Goal: Task Accomplishment & Management: Manage account settings

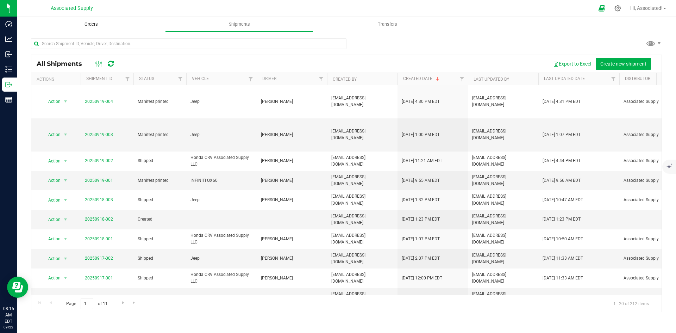
click at [90, 22] on span "Orders" at bounding box center [91, 24] width 32 height 6
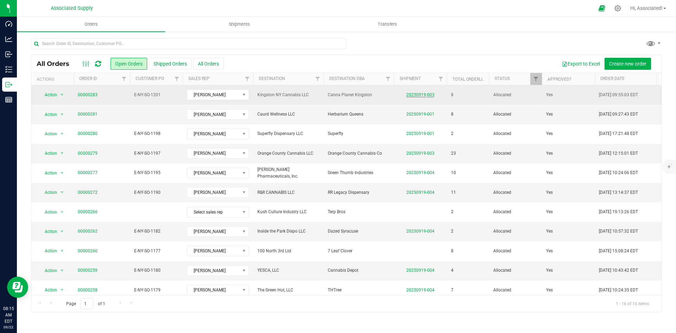
click at [417, 95] on link "20250919-003" at bounding box center [420, 94] width 28 height 5
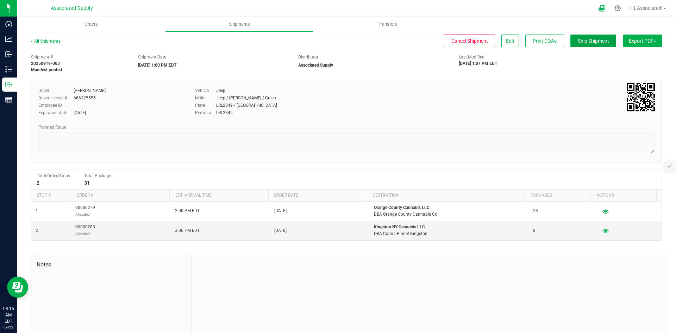
click at [578, 44] on span "Ship Shipment" at bounding box center [593, 41] width 31 height 6
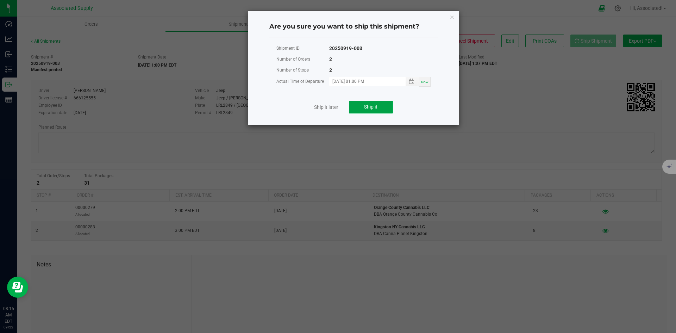
click at [368, 107] on span "Ship it" at bounding box center [370, 107] width 13 height 6
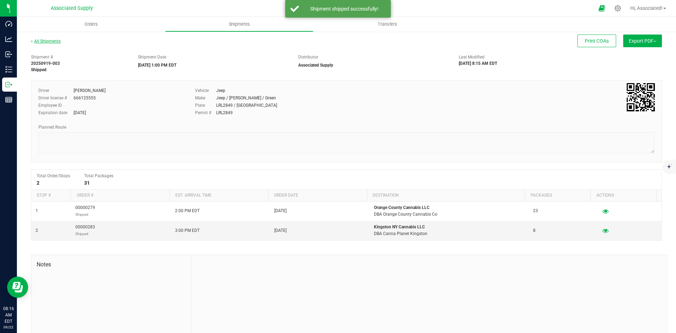
click at [40, 40] on link "All Shipments" at bounding box center [46, 41] width 30 height 5
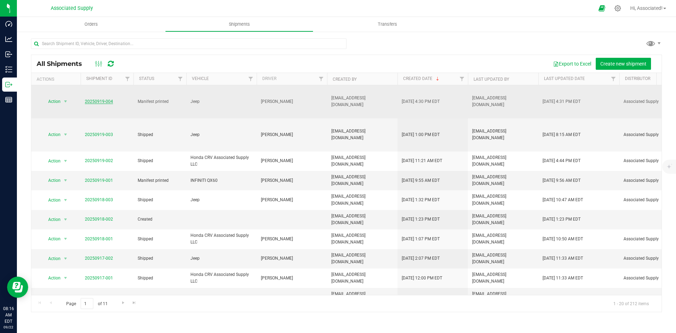
click at [100, 103] on link "20250919-004" at bounding box center [99, 101] width 28 height 5
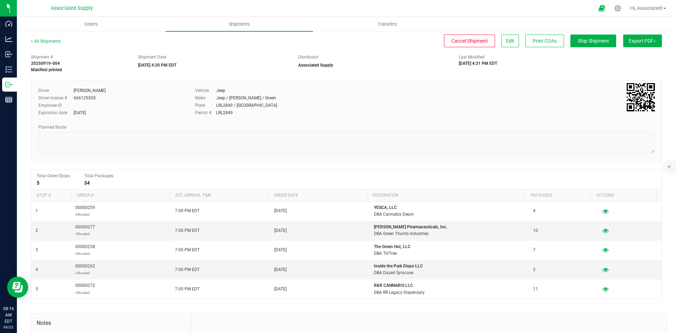
click at [270, 122] on div "Driver [PERSON_NAME] Driver license # 666125555 Employee ID Expiration date [DA…" at bounding box center [346, 121] width 631 height 82
click at [160, 106] on div "Employee ID" at bounding box center [111, 105] width 146 height 6
drag, startPoint x: 61, startPoint y: 63, endPoint x: 29, endPoint y: 64, distance: 32.8
click at [29, 64] on div "Shipment # 20250919-004 Manifest printed" at bounding box center [79, 63] width 107 height 19
copy strong "20250919-004"
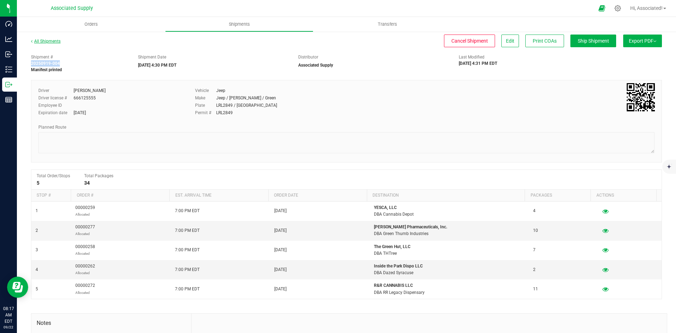
click at [43, 40] on link "All Shipments" at bounding box center [46, 41] width 30 height 5
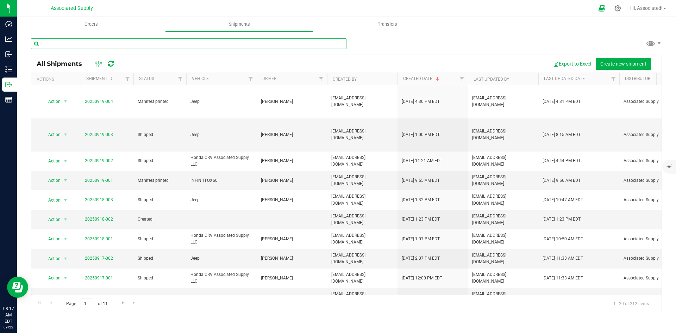
click at [102, 42] on input "text" at bounding box center [188, 43] width 315 height 11
paste input "20250919-004"
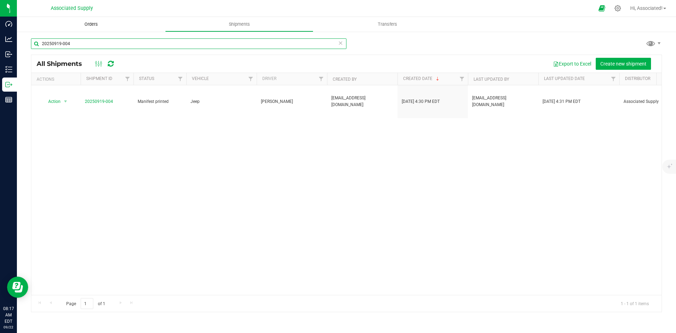
type input "20250919-004"
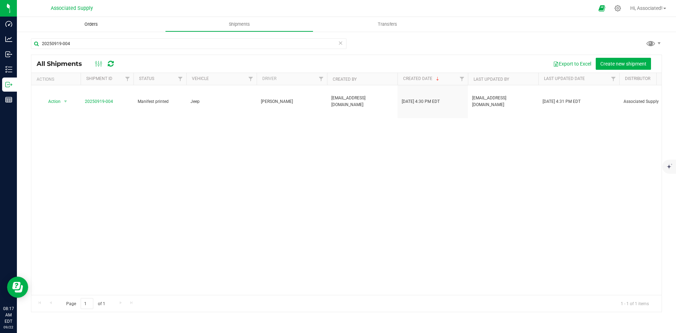
click at [84, 27] on span "Orders" at bounding box center [91, 24] width 32 height 6
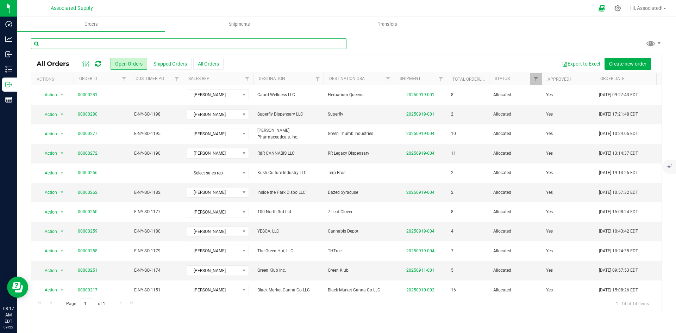
click at [79, 43] on input "text" at bounding box center [188, 43] width 315 height 11
paste input "20250919-004"
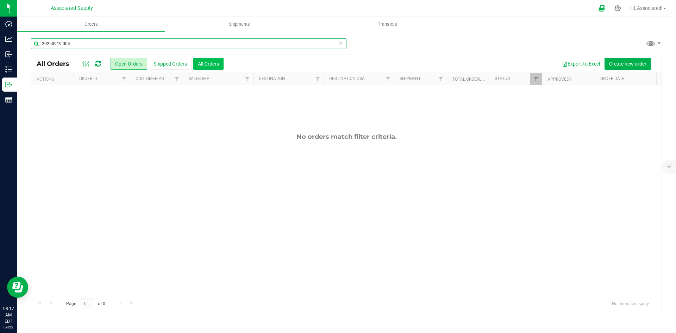
type input "20250919-004"
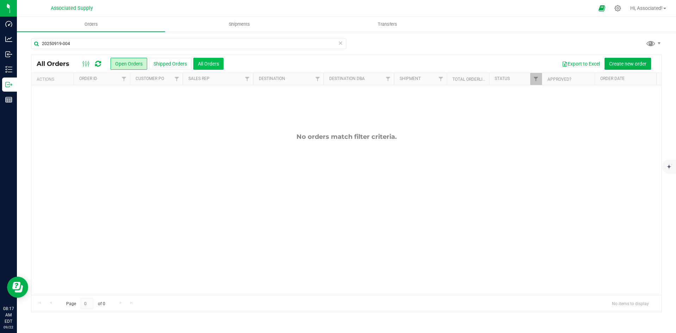
click at [213, 65] on button "All Orders" at bounding box center [208, 64] width 30 height 12
click at [126, 63] on button "Open Orders" at bounding box center [129, 64] width 37 height 12
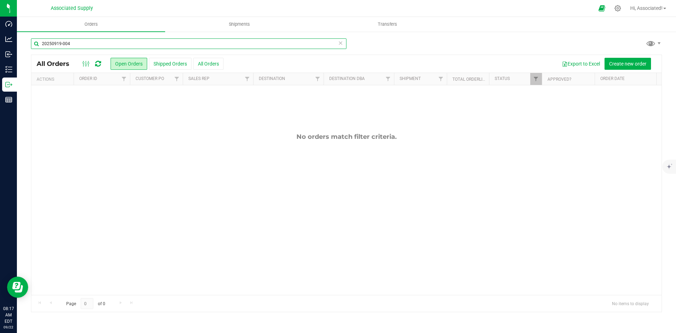
click at [116, 48] on input "20250919-004" at bounding box center [188, 43] width 315 height 11
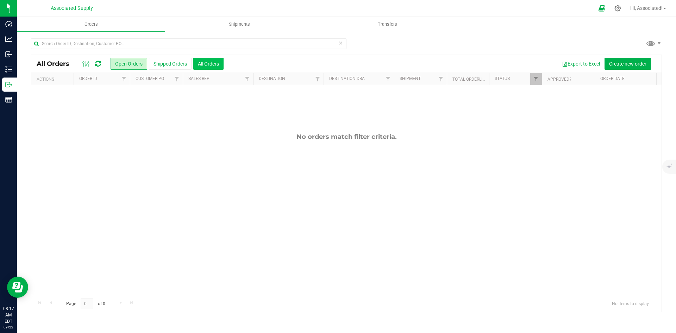
click at [213, 61] on button "All Orders" at bounding box center [208, 64] width 30 height 12
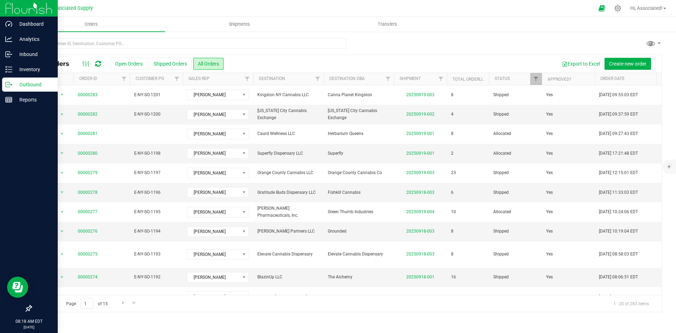
click at [38, 85] on p "Outbound" at bounding box center [33, 84] width 42 height 8
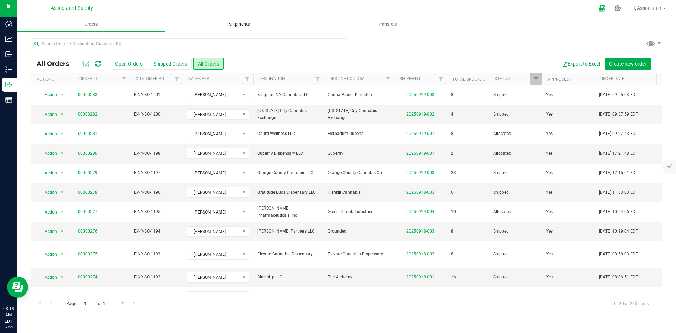
click at [245, 24] on span "Shipments" at bounding box center [239, 24] width 40 height 6
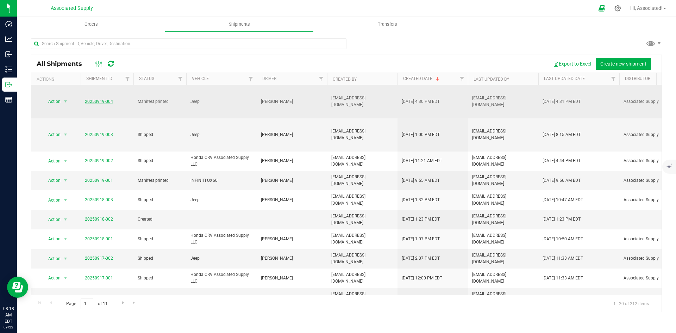
click at [110, 100] on link "20250919-004" at bounding box center [99, 101] width 28 height 5
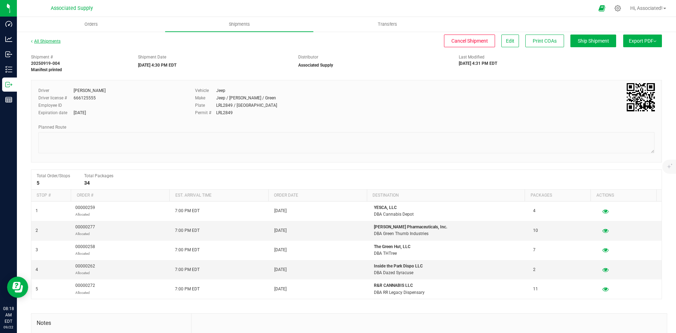
click at [40, 40] on link "All Shipments" at bounding box center [46, 41] width 30 height 5
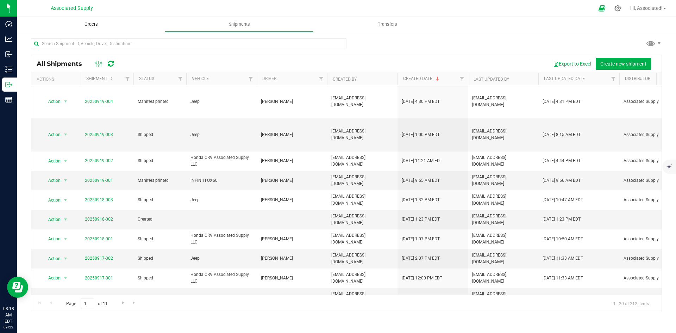
click at [92, 25] on span "Orders" at bounding box center [91, 24] width 32 height 6
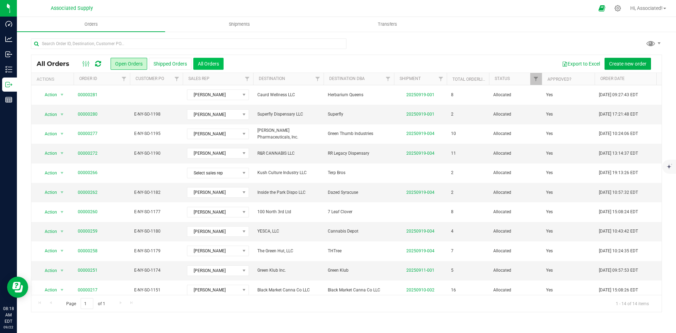
click at [212, 62] on button "All Orders" at bounding box center [208, 64] width 30 height 12
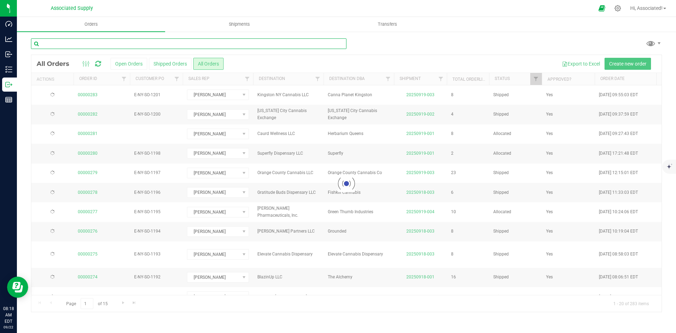
click at [138, 40] on input "text" at bounding box center [188, 43] width 315 height 11
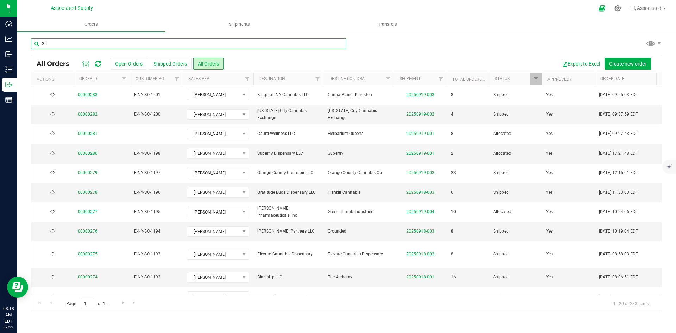
type input "259"
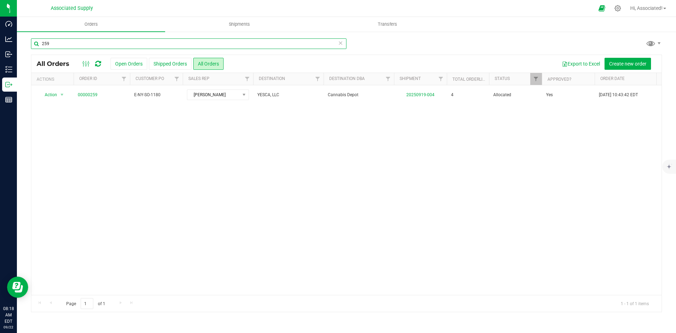
click at [82, 42] on input "259" at bounding box center [188, 43] width 315 height 11
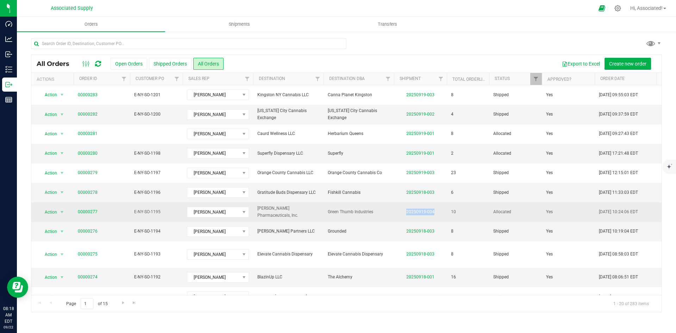
drag, startPoint x: 440, startPoint y: 212, endPoint x: 405, endPoint y: 211, distance: 35.2
click at [405, 211] on td "20250919-004" at bounding box center [420, 211] width 53 height 19
copy link "20250919-004"
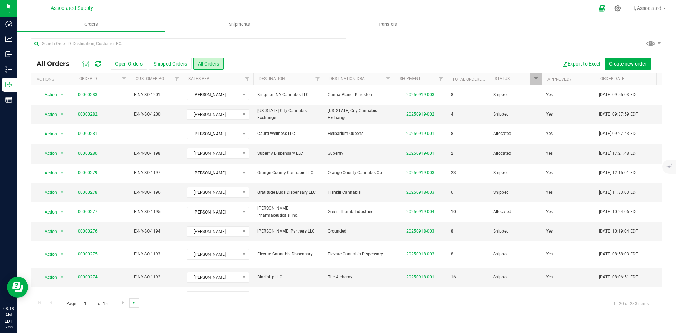
click at [134, 302] on span "Go to the last page" at bounding box center [134, 303] width 6 height 6
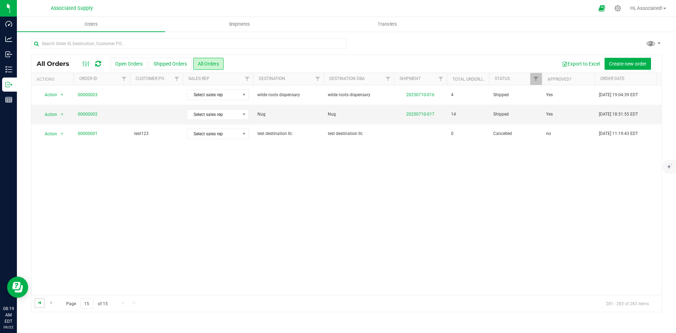
click at [39, 302] on span "Go to the first page" at bounding box center [40, 303] width 6 height 6
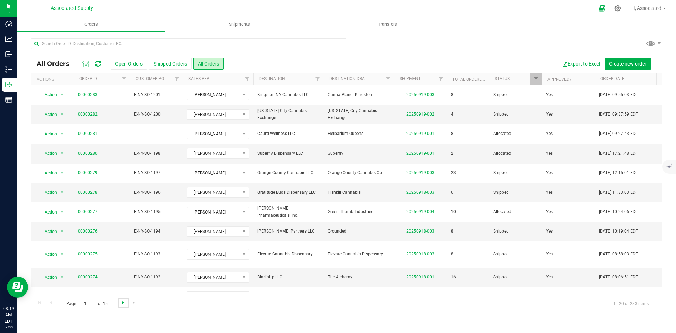
click at [123, 303] on span "Go to the next page" at bounding box center [123, 303] width 6 height 6
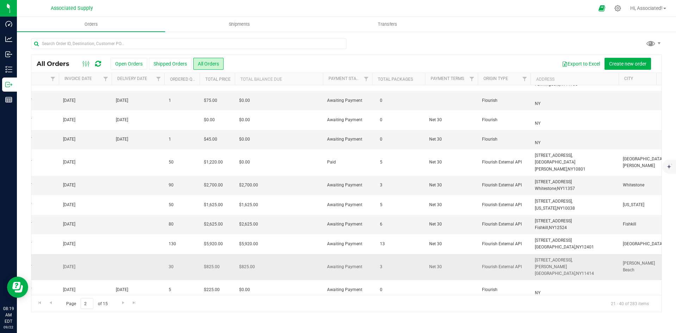
scroll to position [185, 606]
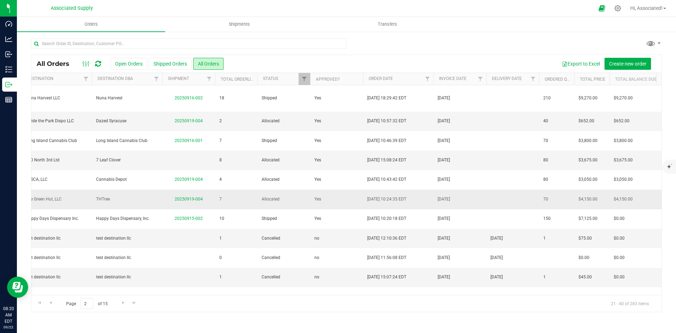
click at [598, 194] on td "$4,150.00" at bounding box center [591, 198] width 35 height 19
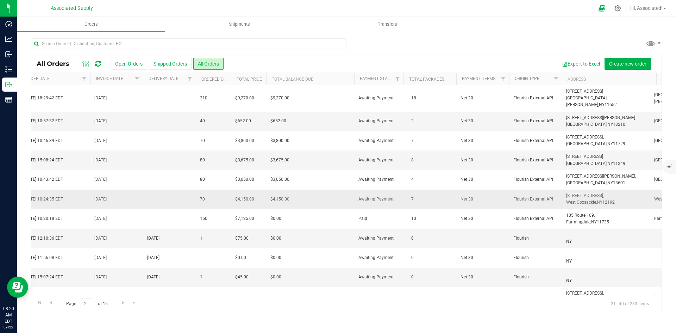
drag, startPoint x: 620, startPoint y: 195, endPoint x: 564, endPoint y: 188, distance: 56.8
click at [564, 189] on td "[STREET_ADDRESS], [GEOGRAPHIC_DATA], [GEOGRAPHIC_DATA] 12192" at bounding box center [606, 198] width 88 height 19
copy span "[STREET_ADDRESS]"
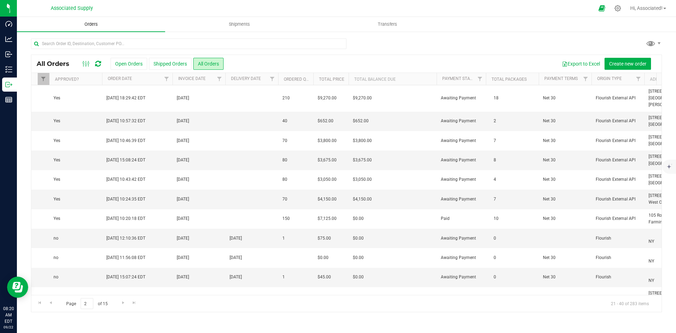
click at [95, 23] on span "Orders" at bounding box center [91, 24] width 32 height 6
click at [126, 65] on button "Open Orders" at bounding box center [129, 64] width 37 height 12
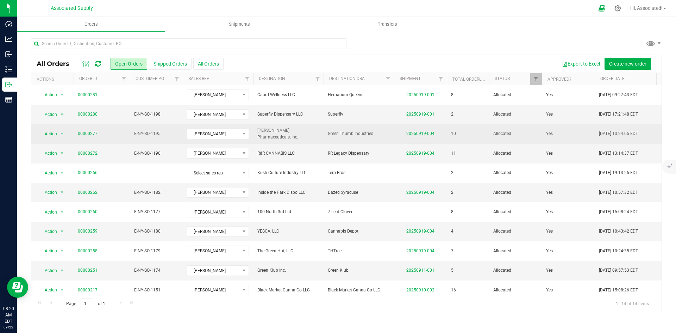
click at [425, 134] on link "20250919-004" at bounding box center [420, 133] width 28 height 5
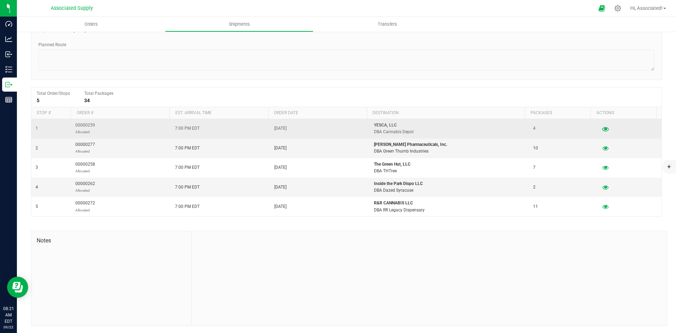
click at [602, 128] on icon "button" at bounding box center [605, 128] width 7 height 5
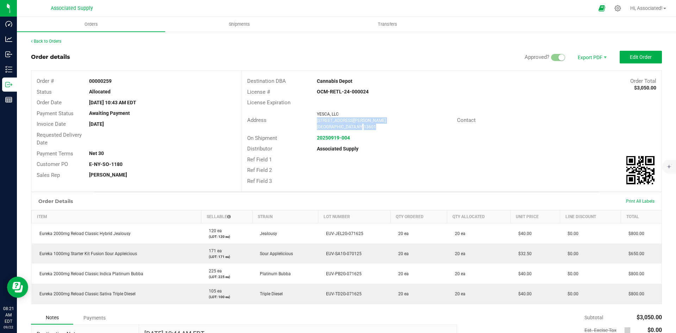
drag, startPoint x: 362, startPoint y: 127, endPoint x: 315, endPoint y: 121, distance: 47.1
click at [317, 121] on ngx-name-and-address "YESCA, LLC [STREET_ADDRESS][PERSON_NAME]" at bounding box center [384, 120] width 134 height 19
copy ngx-name-and-address "[STREET_ADDRESS][PERSON_NAME]"
click at [196, 122] on div "[DATE]" at bounding box center [162, 123] width 157 height 7
click at [58, 40] on link "Back to Orders" at bounding box center [46, 41] width 30 height 5
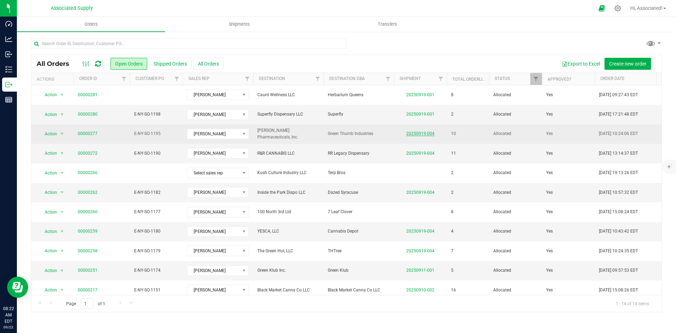
click at [430, 134] on link "20250919-004" at bounding box center [420, 133] width 28 height 5
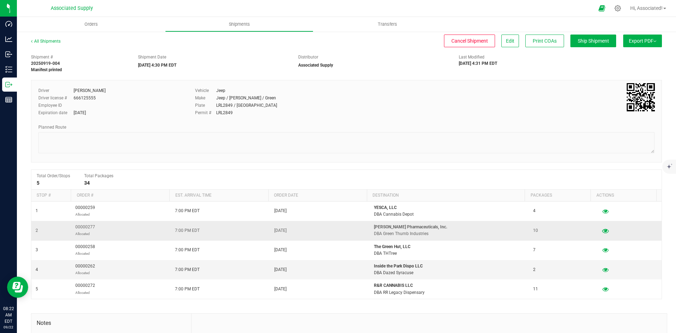
click at [602, 230] on icon "button" at bounding box center [605, 230] width 7 height 5
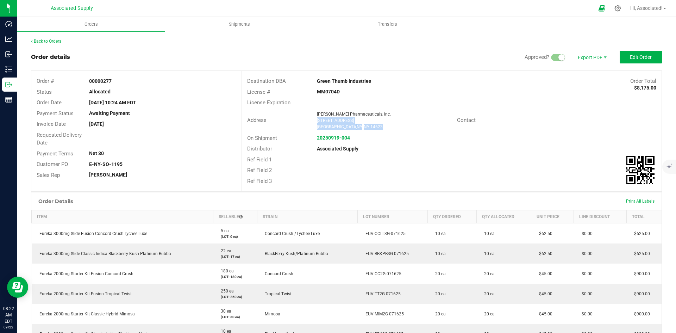
drag, startPoint x: 368, startPoint y: 126, endPoint x: 311, endPoint y: 121, distance: 56.5
click at [313, 121] on div "[PERSON_NAME] Pharmaceuticals, Inc. [STREET_ADDRESS]" at bounding box center [384, 120] width 143 height 19
copy ngx-name-and-address "[STREET_ADDRESS]"
click at [341, 137] on strong "20250919-004" at bounding box center [333, 138] width 33 height 6
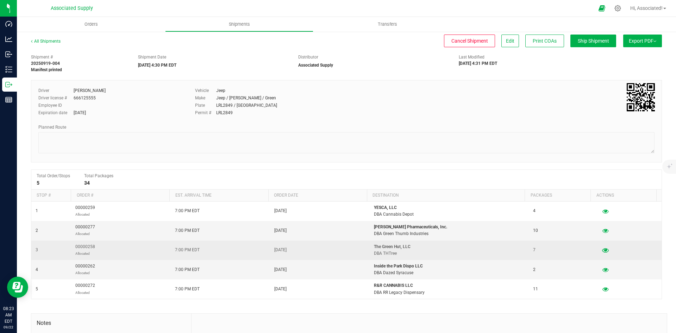
click at [602, 249] on icon "button" at bounding box center [605, 249] width 7 height 5
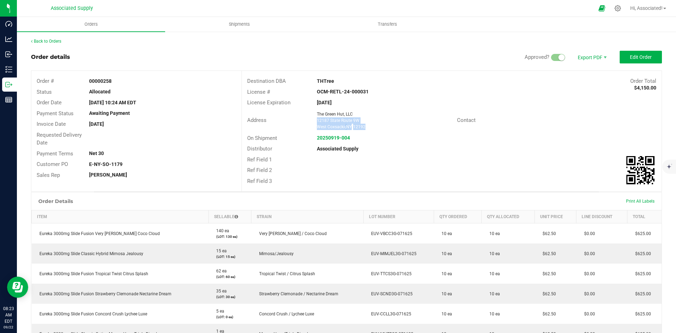
drag, startPoint x: 366, startPoint y: 126, endPoint x: 315, endPoint y: 119, distance: 50.8
click at [317, 119] on ngx-name-and-address "The Green Hut, LLC [STREET_ADDRESS]" at bounding box center [384, 120] width 134 height 19
copy ngx-name-and-address "[STREET_ADDRESS]"
click at [40, 41] on link "Back to Orders" at bounding box center [46, 41] width 30 height 5
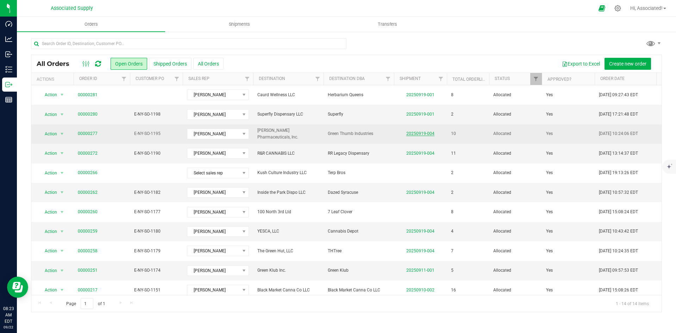
click at [424, 132] on link "20250919-004" at bounding box center [420, 133] width 28 height 5
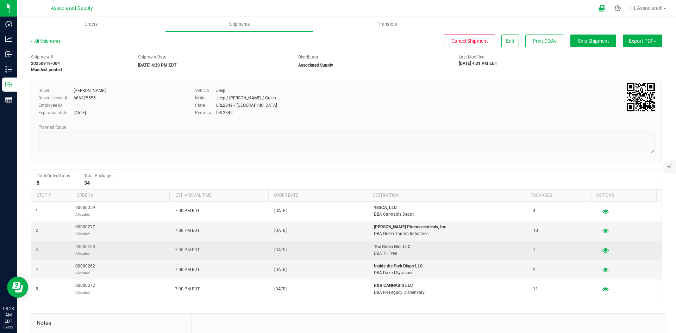
click at [602, 248] on icon "button" at bounding box center [605, 249] width 7 height 5
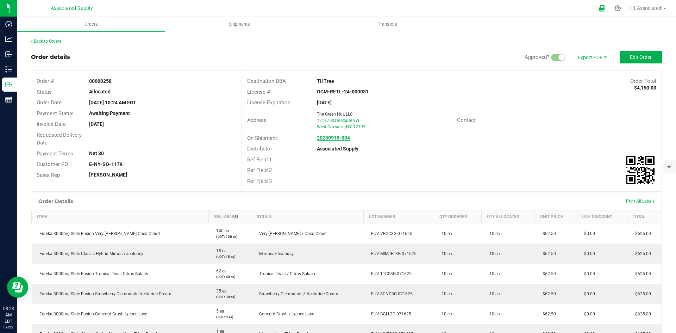
click at [327, 137] on strong "20250919-004" at bounding box center [333, 138] width 33 height 6
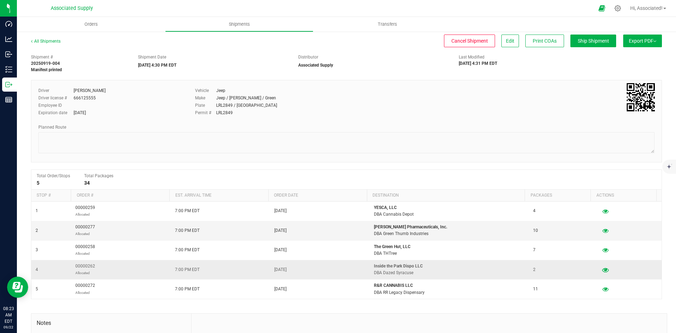
click at [602, 270] on icon "button" at bounding box center [605, 269] width 7 height 5
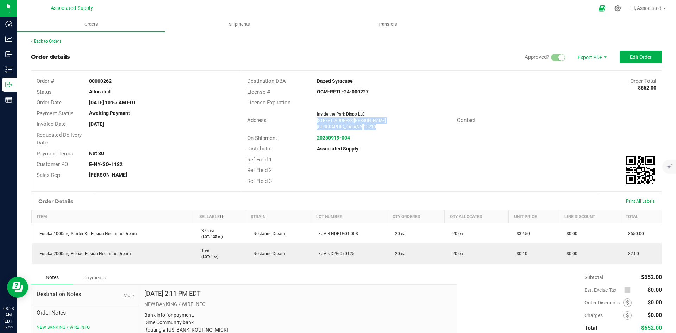
drag, startPoint x: 356, startPoint y: 125, endPoint x: 311, endPoint y: 118, distance: 45.9
click at [313, 118] on div "Inside the Park Dispo LLC [STREET_ADDRESS][PERSON_NAME]" at bounding box center [384, 120] width 143 height 19
copy ngx-name-and-address "[STREET_ADDRESS][PERSON_NAME]"
click at [39, 41] on link "Back to Orders" at bounding box center [46, 41] width 30 height 5
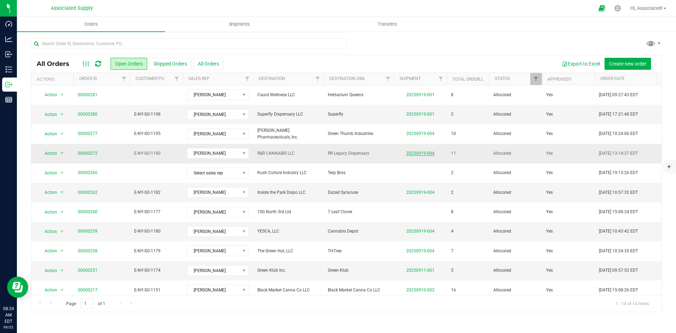
click at [422, 152] on link "20250919-004" at bounding box center [420, 153] width 28 height 5
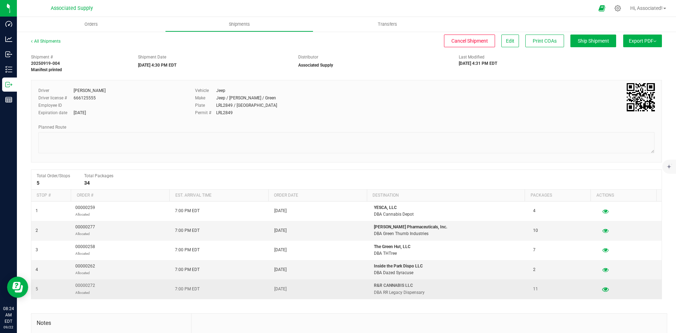
click at [602, 290] on icon "button" at bounding box center [605, 288] width 7 height 5
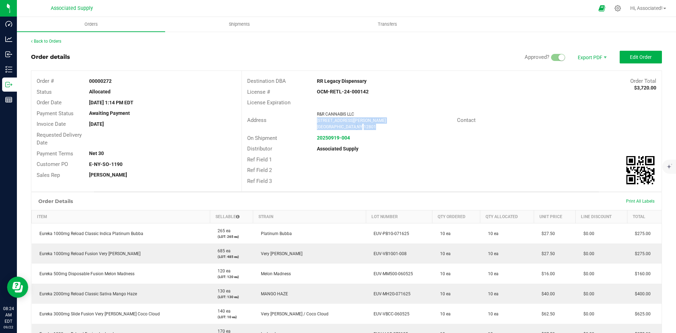
drag, startPoint x: 360, startPoint y: 126, endPoint x: 313, endPoint y: 122, distance: 46.6
click at [313, 122] on div "R&R CANNABIS LLC [STREET_ADDRESS][PERSON_NAME]" at bounding box center [384, 120] width 143 height 19
copy ngx-name-and-address "[STREET_ADDRESS][PERSON_NAME]"
click at [192, 43] on div "Back to Orders" at bounding box center [346, 41] width 631 height 6
click at [50, 39] on link "Back to Orders" at bounding box center [46, 41] width 30 height 5
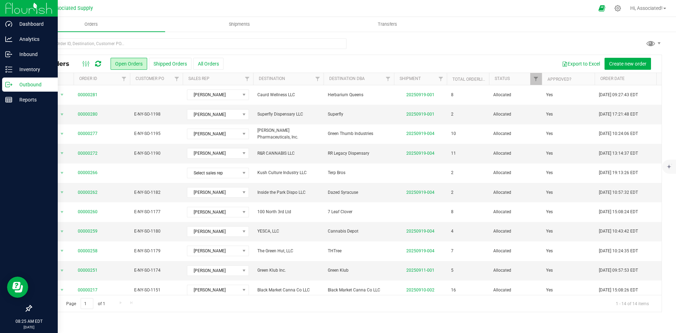
click at [9, 88] on div "Outbound" at bounding box center [30, 84] width 56 height 14
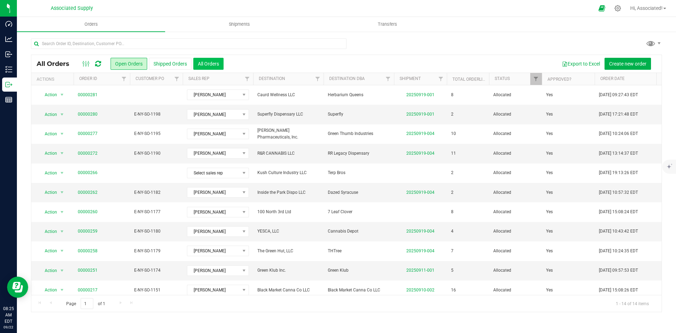
click at [209, 63] on button "All Orders" at bounding box center [208, 64] width 30 height 12
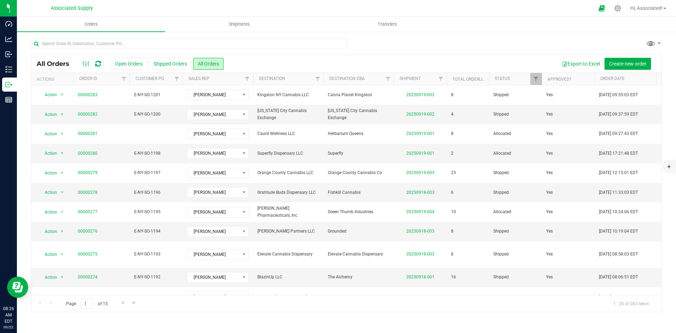
click at [371, 62] on div "Export to Excel Create new order" at bounding box center [439, 64] width 433 height 12
click at [208, 62] on button "All Orders" at bounding box center [208, 64] width 30 height 12
click at [176, 63] on button "Shipped Orders" at bounding box center [170, 64] width 43 height 12
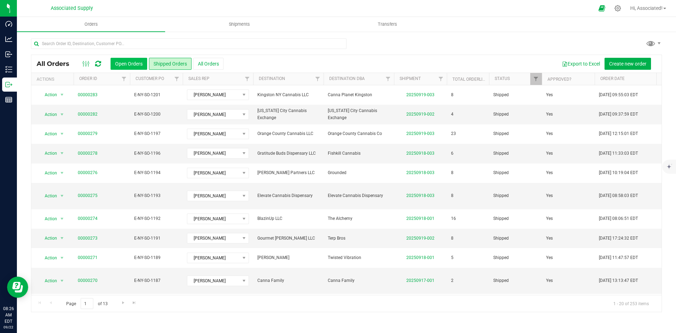
click at [128, 65] on button "Open Orders" at bounding box center [129, 64] width 37 height 12
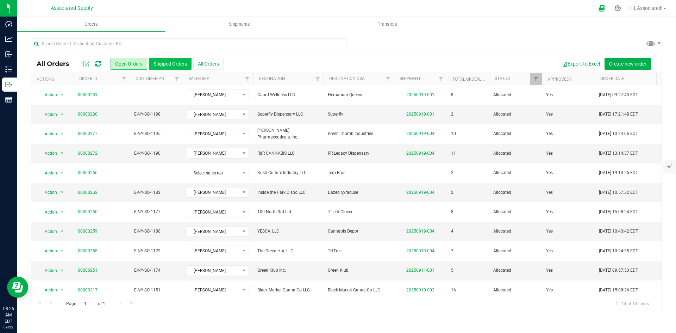
click at [174, 62] on button "Shipped Orders" at bounding box center [170, 64] width 43 height 12
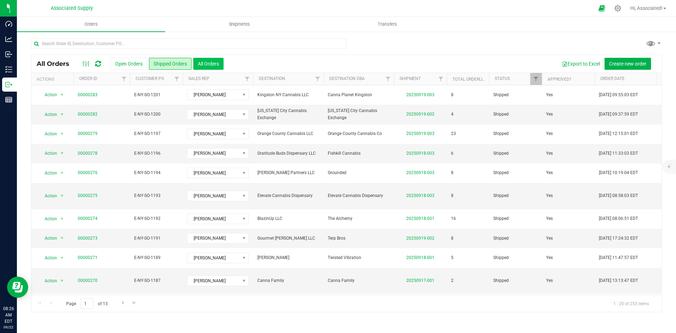
click at [213, 61] on button "All Orders" at bounding box center [208, 64] width 30 height 12
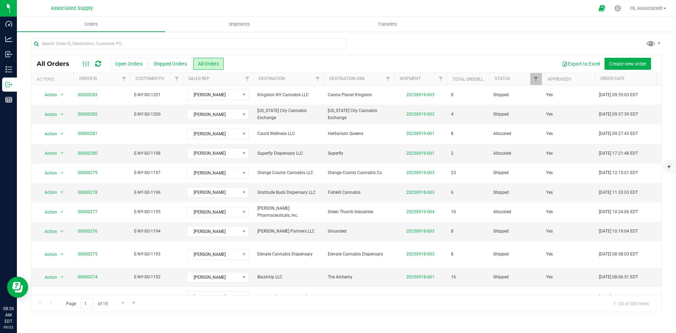
click at [266, 63] on div "Export to Excel Create new order" at bounding box center [439, 64] width 433 height 12
click at [272, 62] on div "Export to Excel Create new order" at bounding box center [439, 64] width 433 height 12
click at [250, 62] on div "Export to Excel Create new order" at bounding box center [439, 64] width 433 height 12
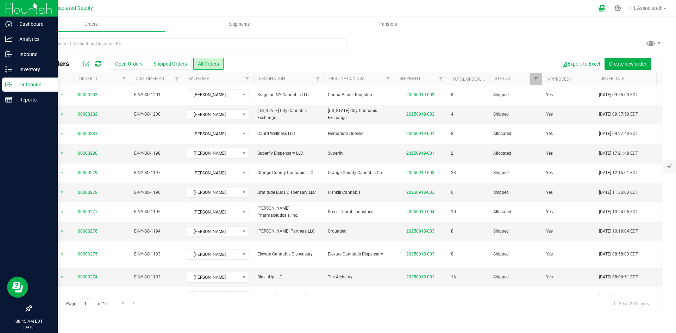
click at [6, 85] on icon at bounding box center [8, 84] width 7 height 7
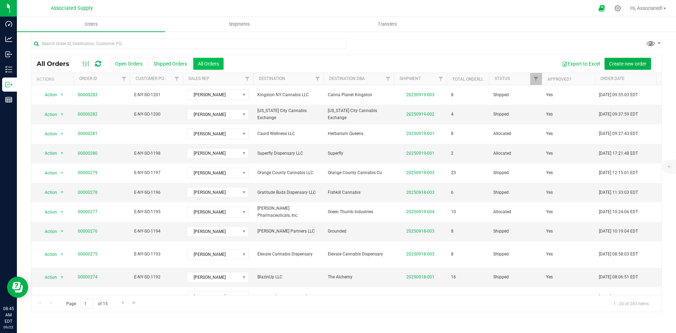
drag, startPoint x: 276, startPoint y: 62, endPoint x: 201, endPoint y: 62, distance: 75.3
click at [276, 62] on div "Export to Excel Create new order" at bounding box center [439, 64] width 433 height 12
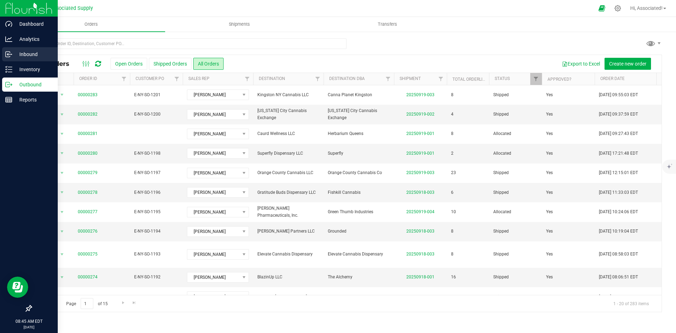
click at [26, 51] on p "Inbound" at bounding box center [33, 54] width 42 height 8
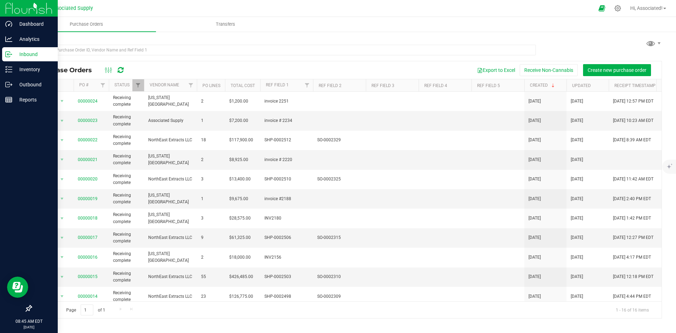
click at [345, 26] on ul "Purchase Orders Transfers" at bounding box center [355, 24] width 676 height 15
click at [462, 314] on div "Page 1 of 1 1 - 16 of 16 items" at bounding box center [346, 309] width 630 height 17
click at [304, 9] on div at bounding box center [360, 8] width 468 height 14
click at [241, 37] on div "Purchase Orders Export to Excel Receive Non-Cannabis Create new purchase order …" at bounding box center [346, 178] width 659 height 294
click at [240, 67] on div "Export to Excel Receive Non-Cannabis Create new purchase order" at bounding box center [393, 70] width 525 height 12
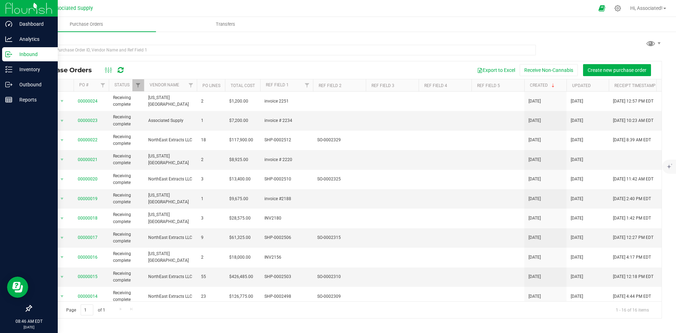
click at [121, 70] on icon at bounding box center [121, 70] width 6 height 7
click at [206, 62] on div "Purchase Orders Export to Excel Receive Non-Cannabis Create new purchase order" at bounding box center [346, 70] width 630 height 18
click at [120, 71] on icon at bounding box center [120, 69] width 9 height 9
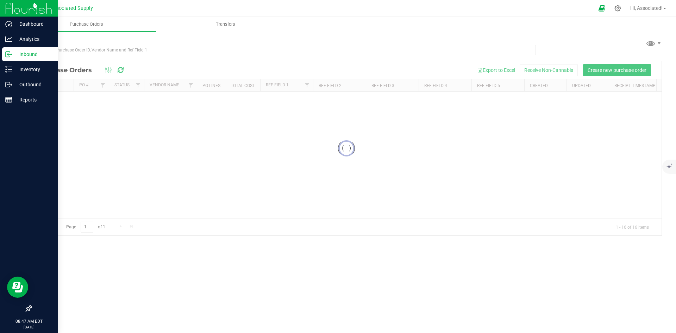
drag, startPoint x: 120, startPoint y: 71, endPoint x: 177, endPoint y: 62, distance: 58.0
click at [177, 62] on div "Purchase Orders Export to Excel Receive Non-Cannabis Create new purchase order" at bounding box center [346, 70] width 630 height 18
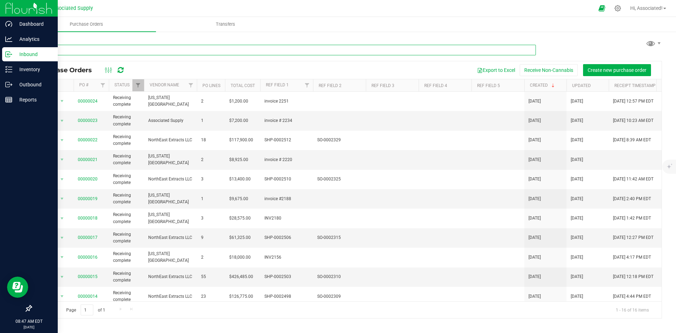
click at [97, 51] on input "text" at bounding box center [283, 50] width 505 height 11
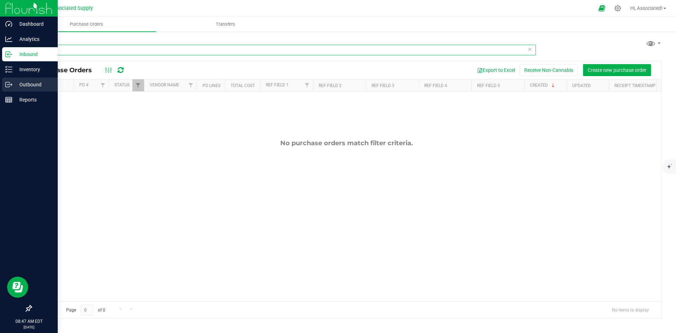
type input "MUST"
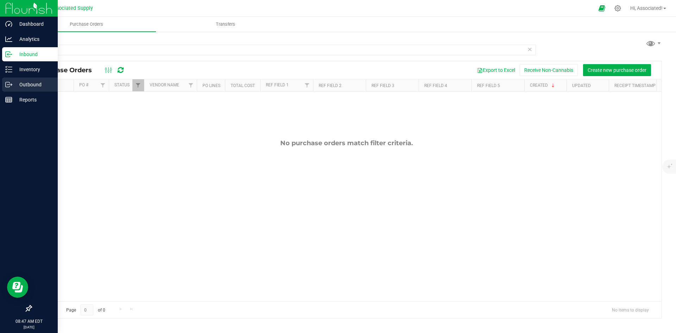
click at [7, 81] on icon at bounding box center [8, 84] width 7 height 7
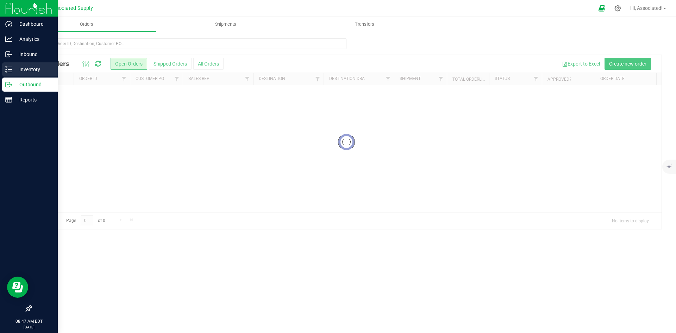
click at [12, 68] on p "Inventory" at bounding box center [33, 69] width 42 height 8
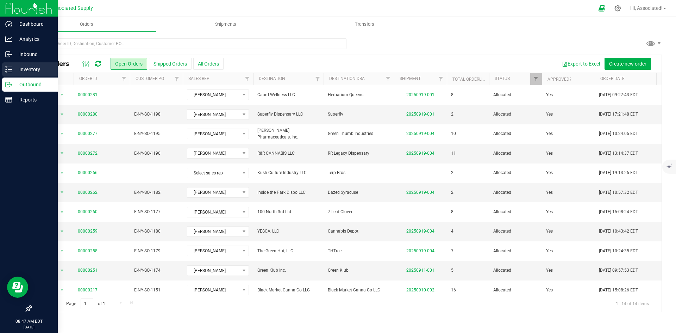
click at [12, 68] on p "Inventory" at bounding box center [33, 69] width 42 height 8
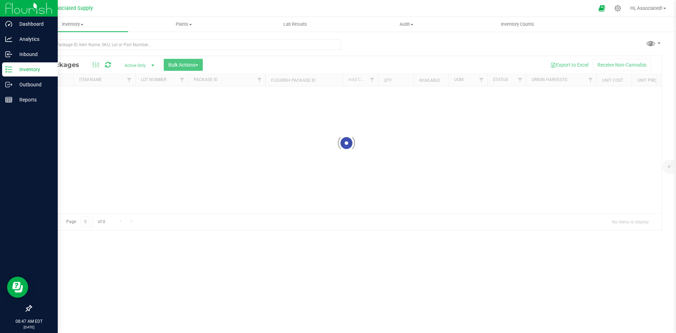
click at [12, 68] on p "Inventory" at bounding box center [33, 69] width 42 height 8
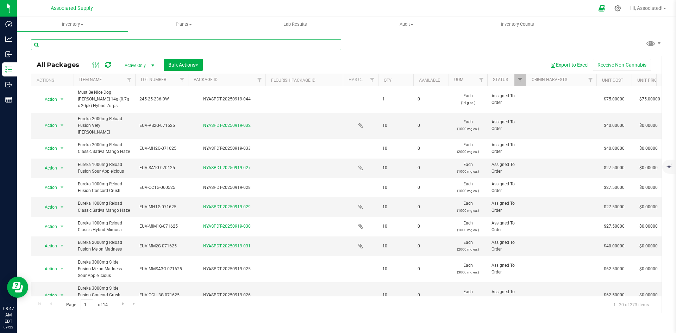
click at [146, 45] on input "text" at bounding box center [186, 44] width 310 height 11
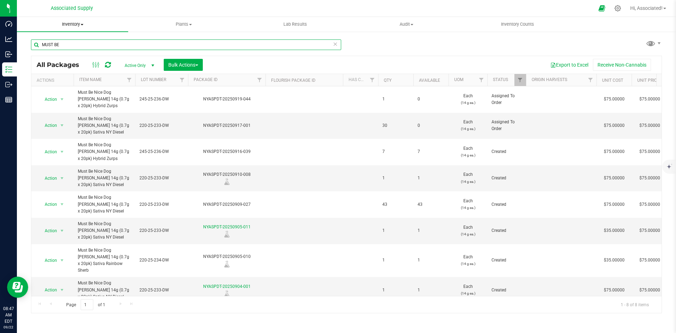
type input "MUST BE"
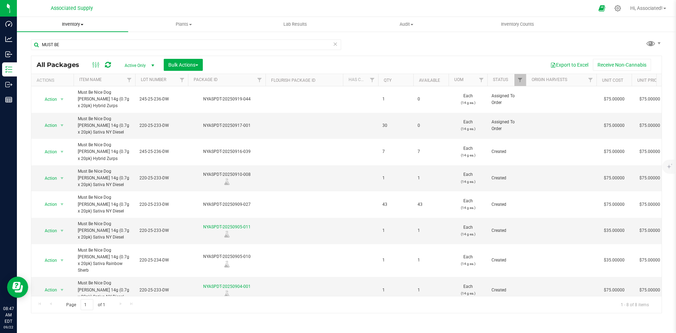
click at [83, 23] on span "Inventory" at bounding box center [72, 24] width 111 height 6
click at [53, 43] on span "All packages" at bounding box center [41, 42] width 48 height 6
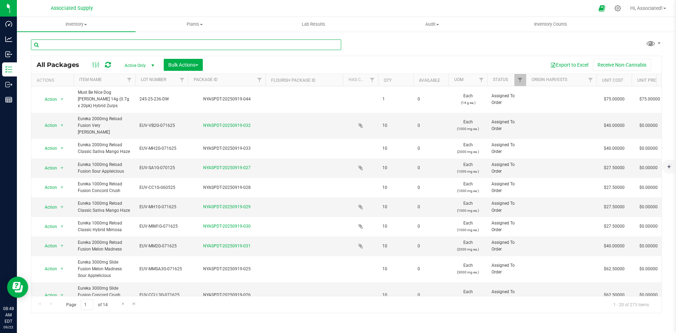
click at [82, 46] on input "text" at bounding box center [186, 44] width 310 height 11
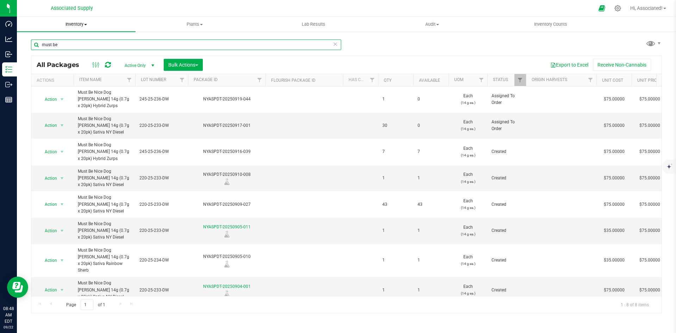
type input "must be"
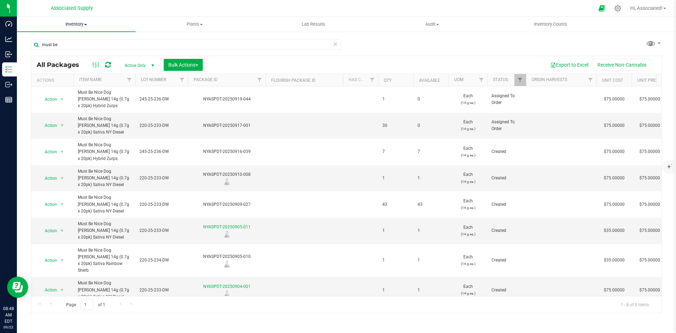
click at [85, 24] on span at bounding box center [85, 24] width 3 height 1
click at [48, 49] on span "All inventory" at bounding box center [41, 51] width 48 height 6
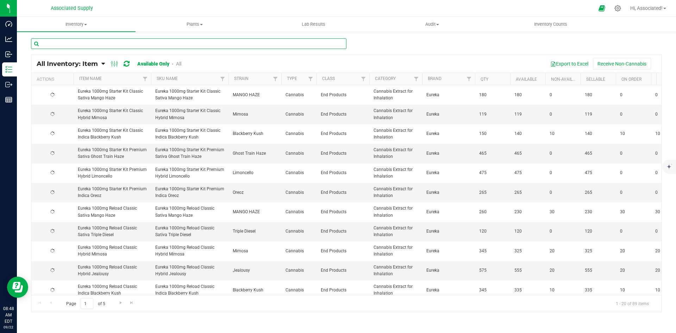
click at [82, 40] on input "text" at bounding box center [188, 43] width 315 height 11
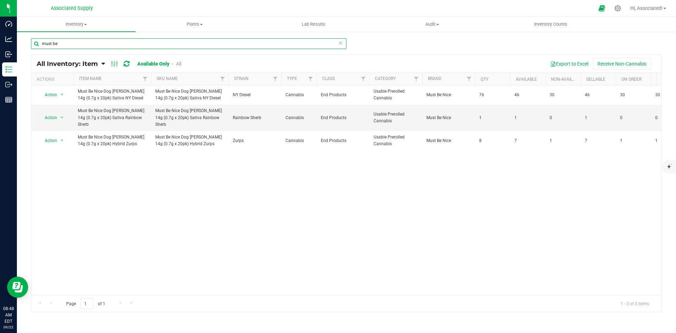
type input "must be"
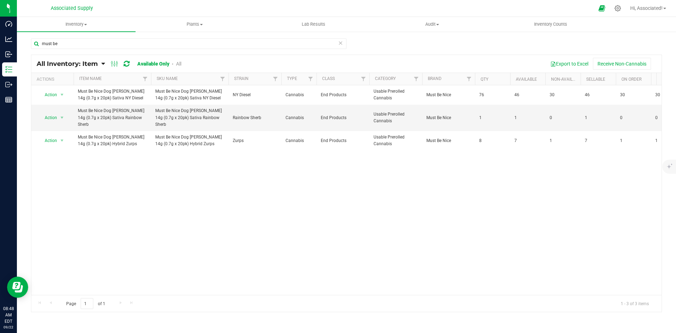
click at [388, 234] on div "Action Action Global inventory View packages Must Be Nice Dog [PERSON_NAME] 14g…" at bounding box center [346, 189] width 630 height 209
click at [181, 60] on div "All Inventory: Item Item Summary Item (default) Item by Strain Item by Location…" at bounding box center [114, 63] width 155 height 8
click at [178, 65] on link "All" at bounding box center [178, 64] width 5 height 6
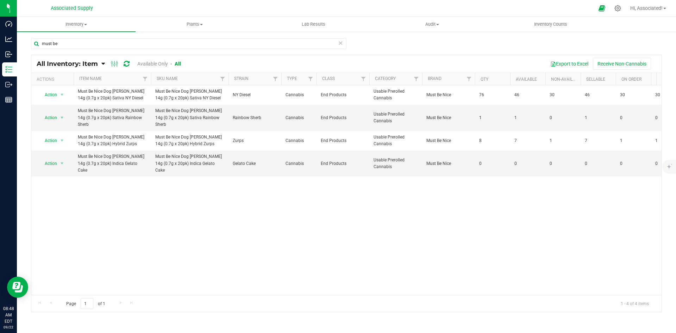
click at [246, 227] on div "Action Action Global inventory View packages Must Be Nice Dog [PERSON_NAME] 14g…" at bounding box center [346, 189] width 630 height 209
click at [297, 195] on div "Action Action Global inventory View packages Must Be Nice Dog [PERSON_NAME] 14g…" at bounding box center [346, 189] width 630 height 209
drag, startPoint x: 321, startPoint y: 242, endPoint x: 317, endPoint y: 241, distance: 3.5
click at [321, 241] on div "Action Action Global inventory View packages Must Be Nice Dog [PERSON_NAME] 14g…" at bounding box center [346, 189] width 630 height 209
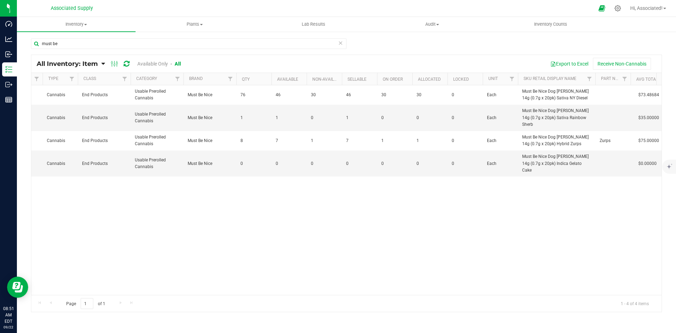
scroll to position [0, 173]
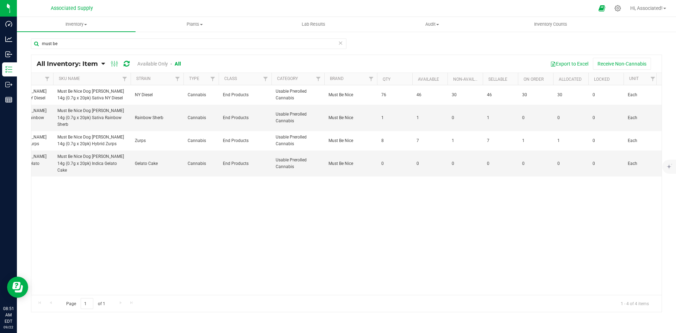
click at [326, 245] on div "Action Action Global inventory View packages Must Be Nice Dog [PERSON_NAME] 14g…" at bounding box center [346, 189] width 630 height 209
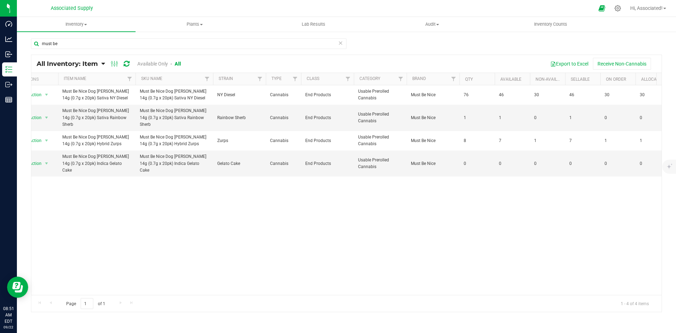
scroll to position [0, 0]
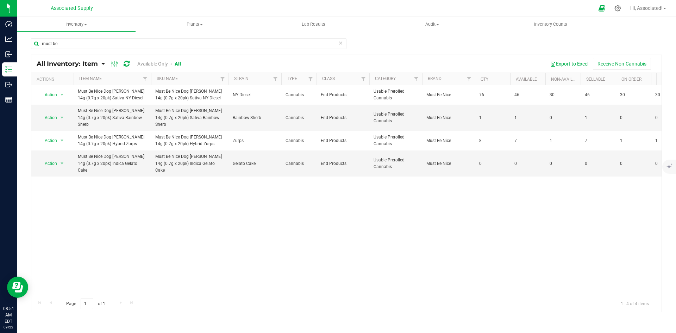
click at [177, 237] on div "Action Action Global inventory View packages Must Be Nice Dog [PERSON_NAME] 14g…" at bounding box center [346, 189] width 630 height 209
click at [290, 244] on div "Action Action Global inventory View packages Must Be Nice Dog [PERSON_NAME] 14g…" at bounding box center [346, 189] width 630 height 209
click at [492, 205] on div "Action Action Global inventory View packages Must Be Nice Dog [PERSON_NAME] 14g…" at bounding box center [346, 189] width 630 height 209
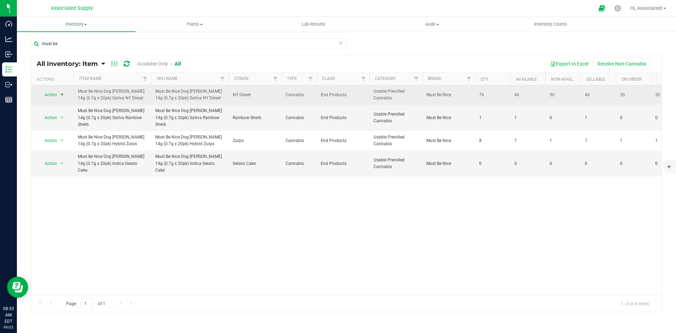
click at [61, 95] on span "select" at bounding box center [62, 95] width 6 height 6
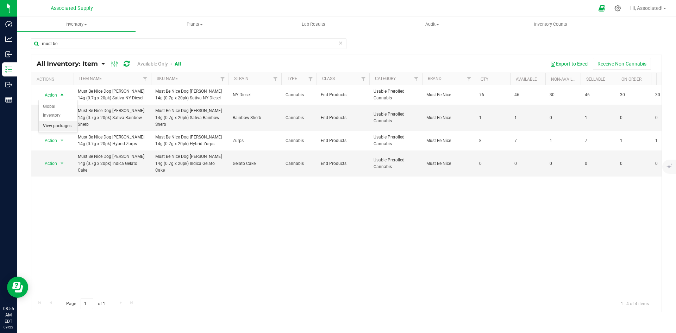
click at [65, 121] on li "View packages" at bounding box center [58, 126] width 39 height 11
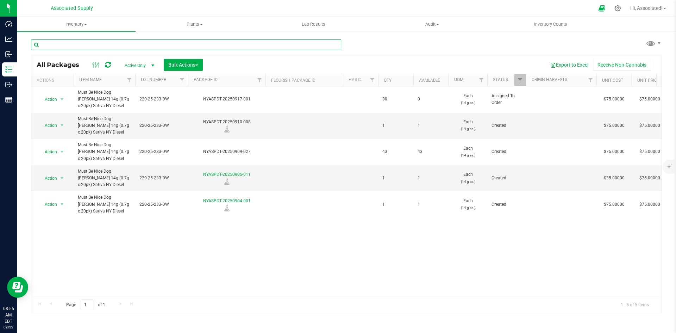
click at [94, 45] on input "text" at bounding box center [186, 44] width 310 height 11
click at [75, 46] on input "text" at bounding box center [186, 44] width 310 height 11
click at [82, 23] on span "Inventory" at bounding box center [76, 24] width 119 height 6
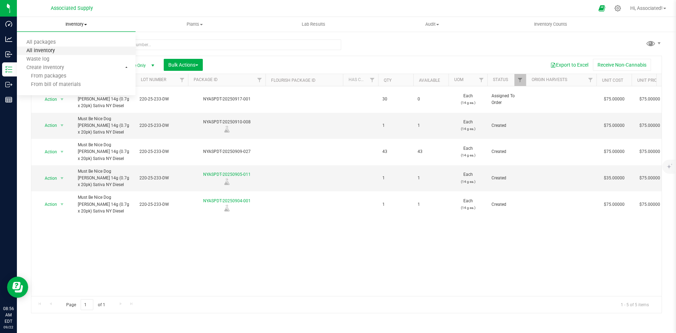
click at [58, 49] on span "All inventory" at bounding box center [41, 51] width 48 height 6
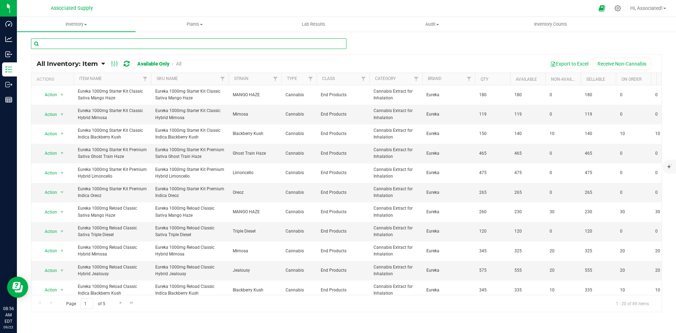
click at [89, 41] on input "text" at bounding box center [188, 43] width 315 height 11
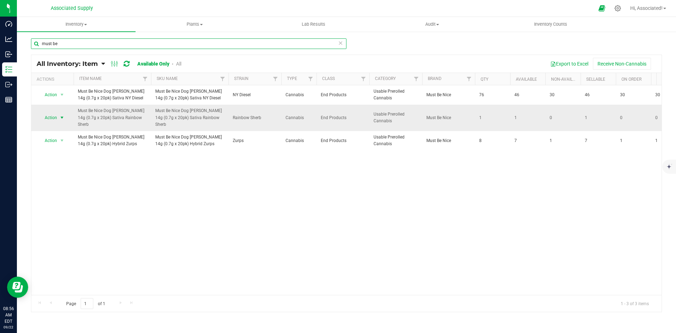
type input "must be"
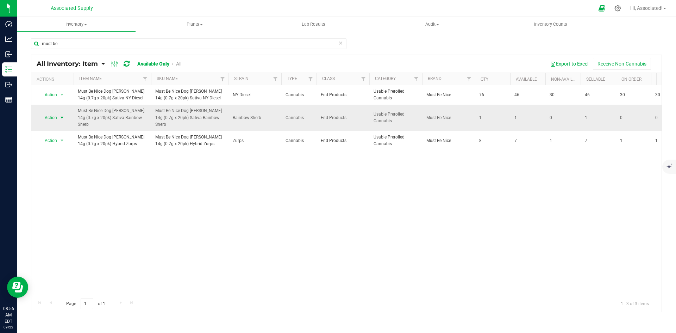
click at [62, 115] on span "select" at bounding box center [62, 118] width 6 height 6
click at [57, 140] on li "View packages" at bounding box center [58, 145] width 39 height 11
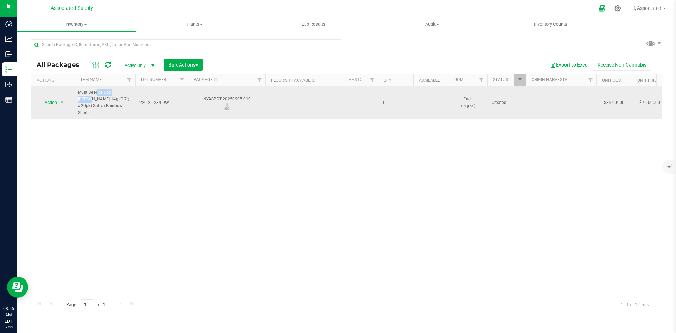
drag, startPoint x: 79, startPoint y: 92, endPoint x: 106, endPoint y: 90, distance: 27.5
click at [106, 90] on span "Must Be Nice Dog [PERSON_NAME] 14g (0.7g x 20pk) Sativa Rainbow Sherb" at bounding box center [104, 102] width 53 height 27
copy span "Must Be Nice D"
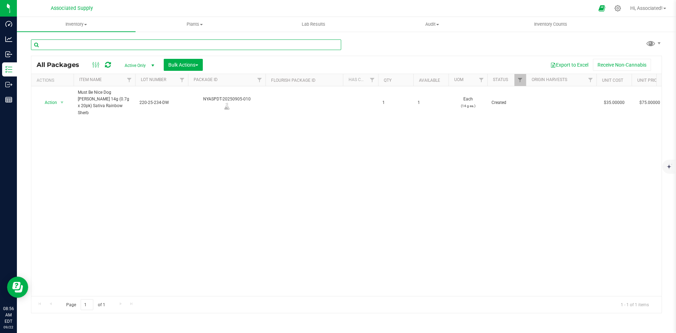
click at [79, 46] on input "text" at bounding box center [186, 44] width 310 height 11
paste input "Must Be Nice D"
type input "Must Be Nice D"
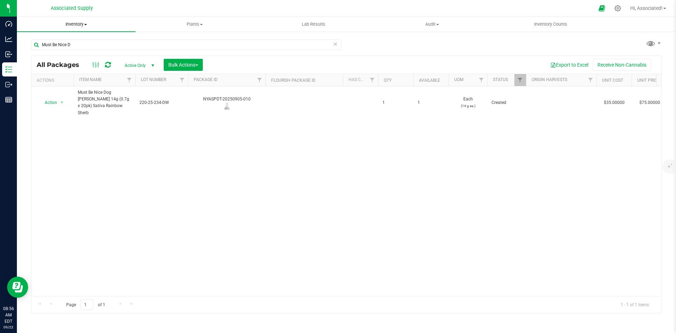
click at [85, 24] on span at bounding box center [85, 24] width 3 height 1
click at [55, 53] on span "All inventory" at bounding box center [41, 51] width 48 height 6
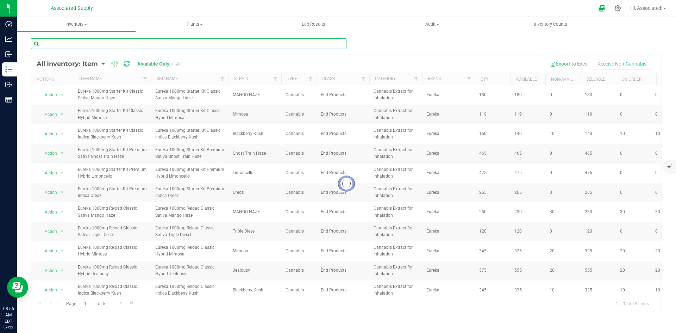
click at [66, 43] on input "text" at bounding box center [188, 43] width 315 height 11
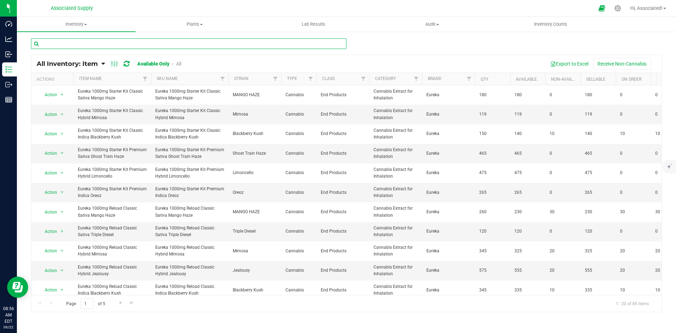
paste input "Must Be Nice D"
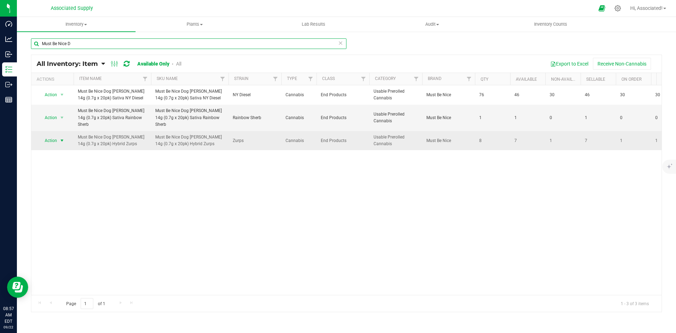
type input "Must Be Nice D"
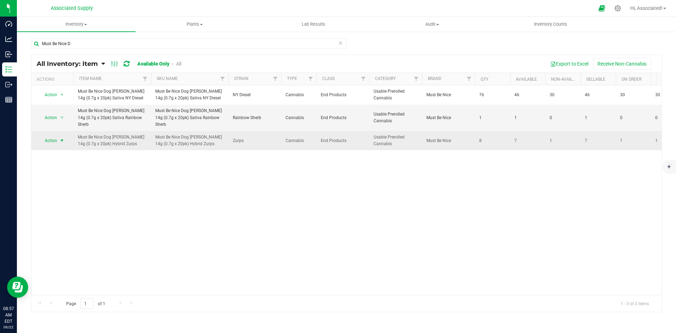
click at [62, 138] on span "select" at bounding box center [62, 141] width 6 height 6
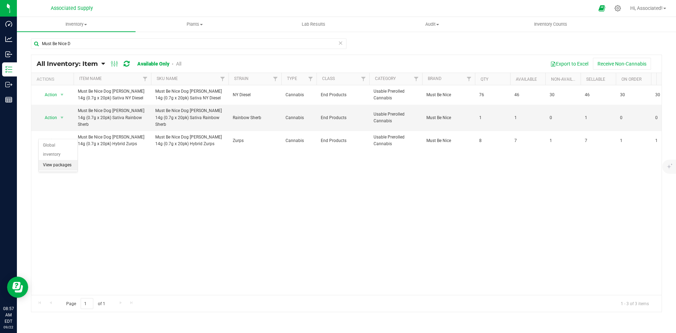
click at [60, 160] on li "View packages" at bounding box center [58, 165] width 39 height 11
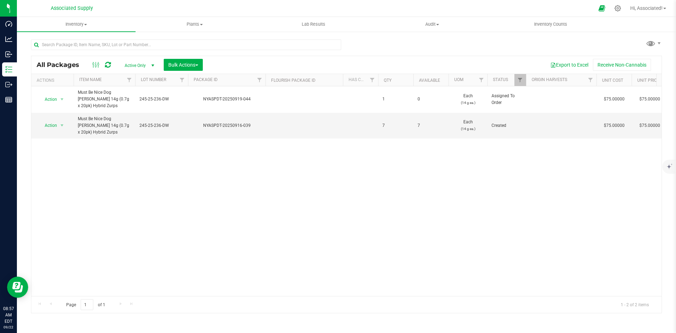
click at [189, 196] on div "Action Action Edit attributes Global inventory Locate package Package audit log…" at bounding box center [346, 190] width 630 height 209
click at [118, 202] on div "Action Action Edit attributes Global inventory Locate package Package audit log…" at bounding box center [346, 190] width 630 height 209
click at [109, 206] on div "Action Action Edit attributes Global inventory Locate package Package audit log…" at bounding box center [346, 190] width 630 height 209
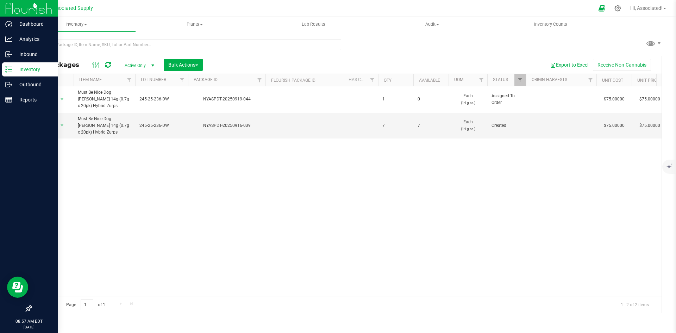
click at [25, 70] on p "Inventory" at bounding box center [33, 69] width 42 height 8
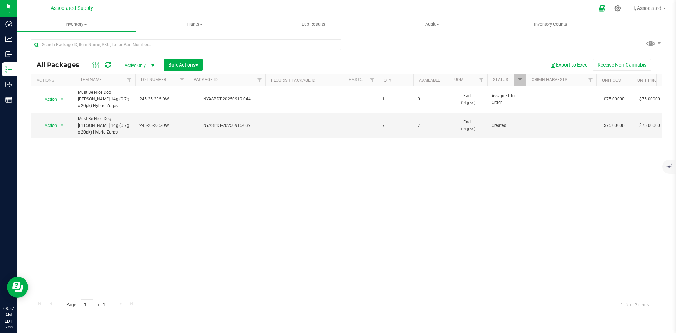
click at [204, 197] on div "Action Action Edit attributes Global inventory Locate package Package audit log…" at bounding box center [346, 190] width 630 height 209
click at [84, 24] on span "Inventory" at bounding box center [76, 24] width 119 height 6
click at [47, 51] on span "All inventory" at bounding box center [41, 51] width 48 height 6
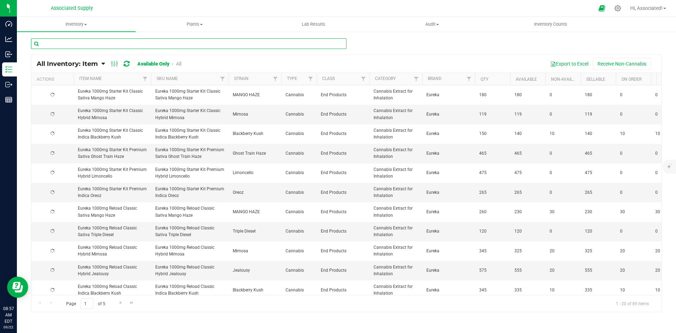
click at [101, 43] on input "text" at bounding box center [188, 43] width 315 height 11
paste input "Must Be Nice D"
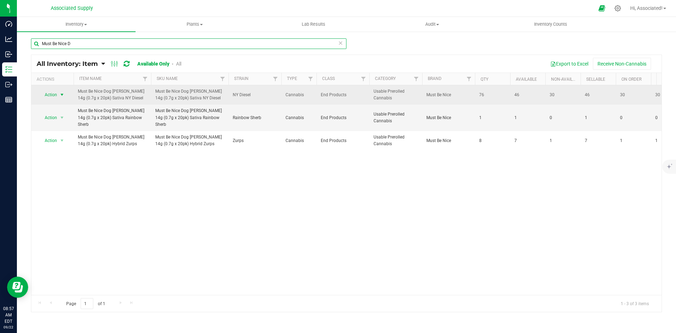
type input "Must Be Nice D"
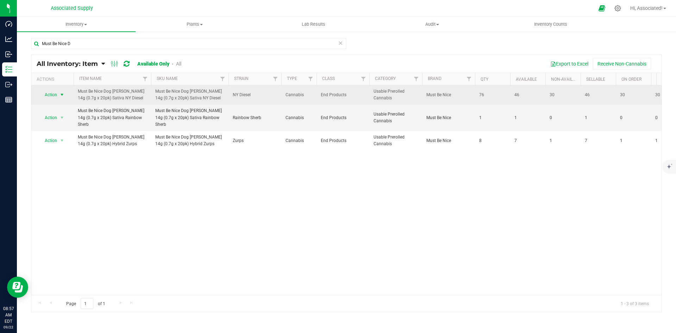
click at [62, 96] on span "select" at bounding box center [62, 95] width 6 height 6
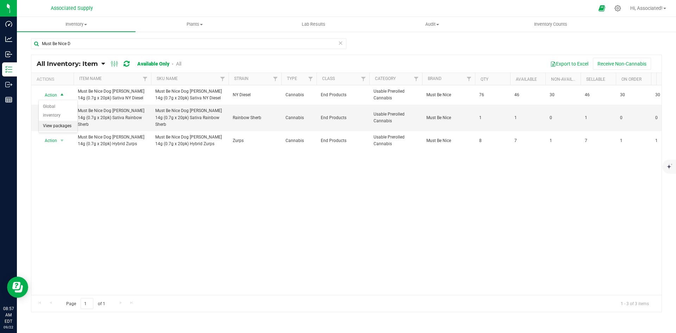
click at [56, 121] on li "View packages" at bounding box center [58, 126] width 39 height 11
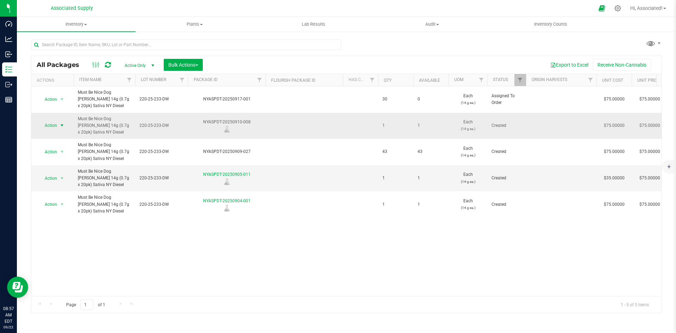
click at [62, 125] on span "select" at bounding box center [62, 125] width 6 height 6
click at [61, 136] on li "Adjust qty" at bounding box center [61, 137] width 44 height 11
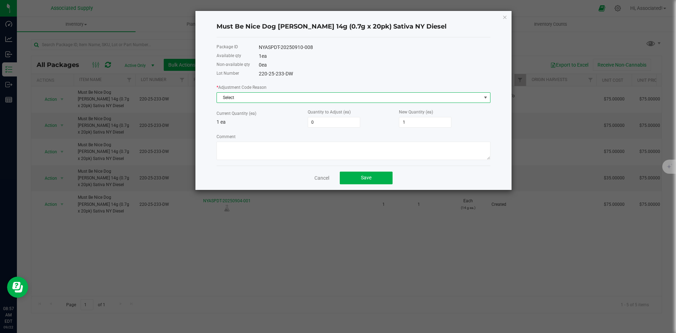
click at [452, 97] on span "Select" at bounding box center [349, 98] width 264 height 10
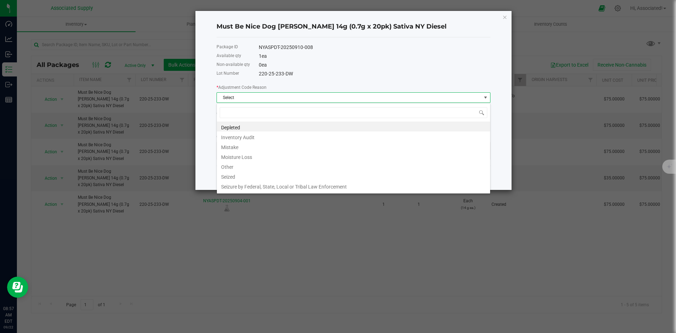
scroll to position [11, 274]
click at [264, 167] on li "Other" at bounding box center [353, 166] width 273 height 10
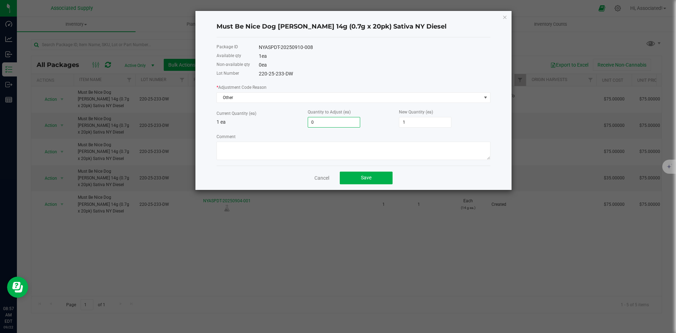
click at [344, 127] on input "0" at bounding box center [334, 122] width 52 height 10
type input "-1"
type input "0"
type input "-1"
click at [325, 148] on textarea "Comment" at bounding box center [353, 150] width 274 height 18
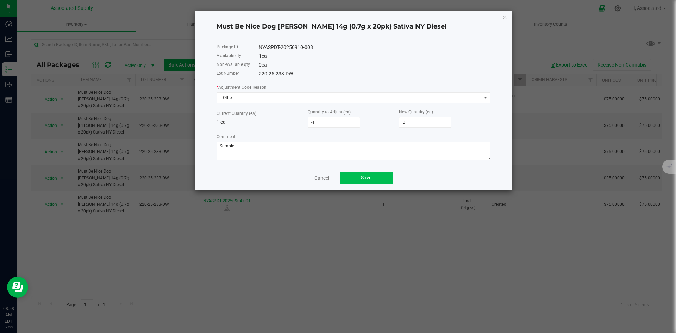
type textarea "Sample"
click at [368, 180] on span "Save" at bounding box center [366, 178] width 11 height 6
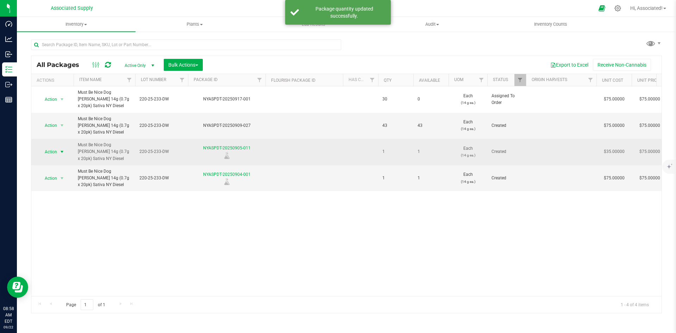
click at [61, 152] on span "select" at bounding box center [62, 152] width 6 height 6
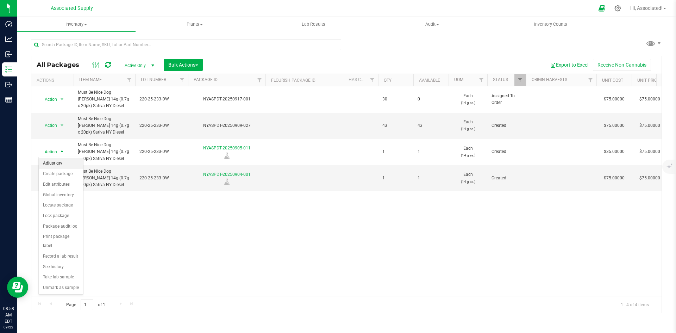
click at [57, 165] on li "Adjust qty" at bounding box center [61, 163] width 44 height 11
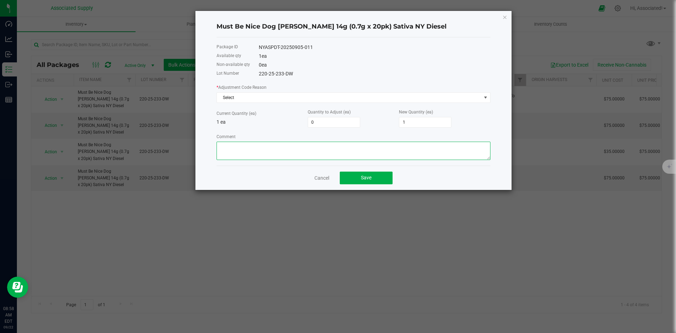
click at [259, 146] on textarea "Comment" at bounding box center [353, 150] width 274 height 18
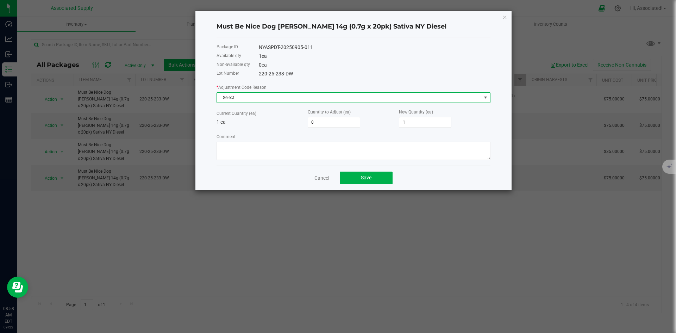
click at [265, 95] on span "Select" at bounding box center [349, 98] width 264 height 10
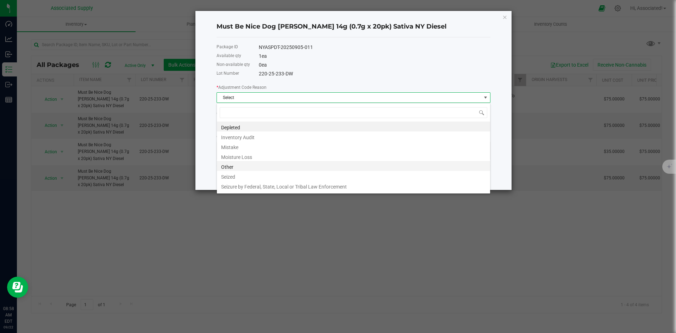
click at [237, 168] on li "Other" at bounding box center [353, 166] width 273 height 10
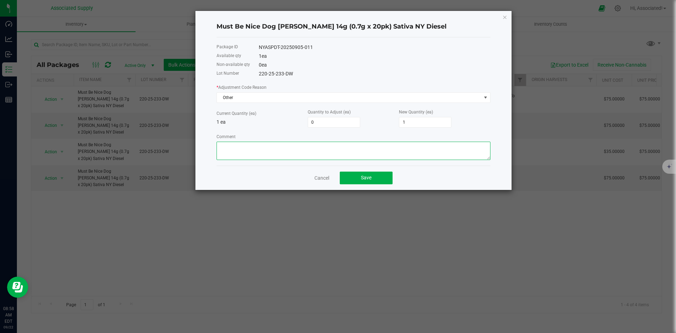
click at [232, 149] on textarea "Comment" at bounding box center [353, 150] width 274 height 18
type textarea "sample"
click at [380, 180] on button "Save" at bounding box center [366, 177] width 53 height 13
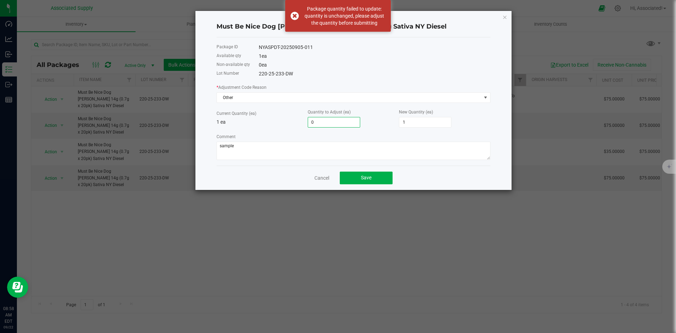
click at [338, 125] on input "0" at bounding box center [334, 122] width 52 height 10
type input "-1"
type input "0"
type input "-1"
click at [370, 134] on div "Comment" at bounding box center [353, 146] width 274 height 27
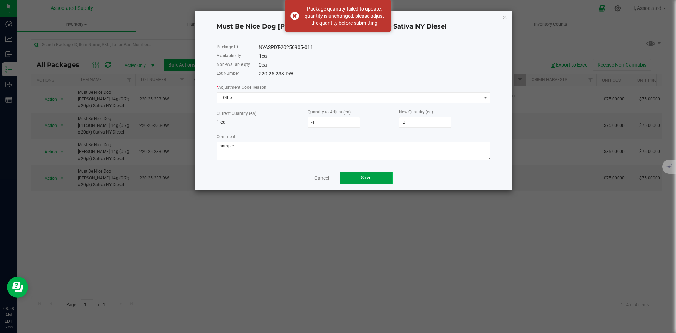
click at [366, 178] on span "Save" at bounding box center [366, 178] width 11 height 6
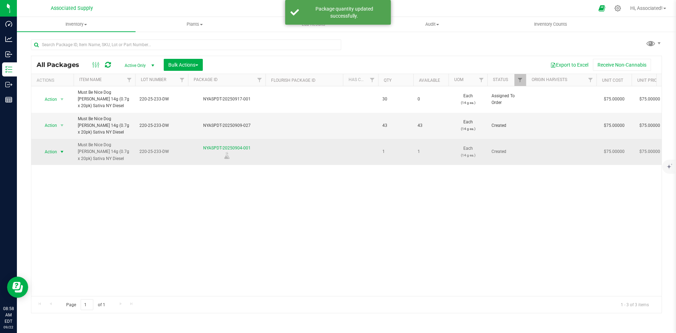
click at [62, 152] on span "select" at bounding box center [62, 152] width 6 height 6
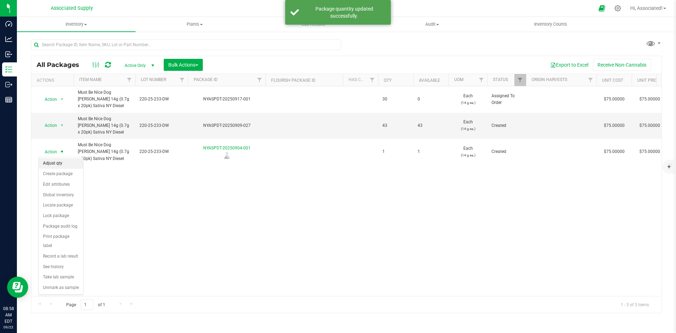
click at [59, 160] on li "Adjust qty" at bounding box center [61, 163] width 44 height 11
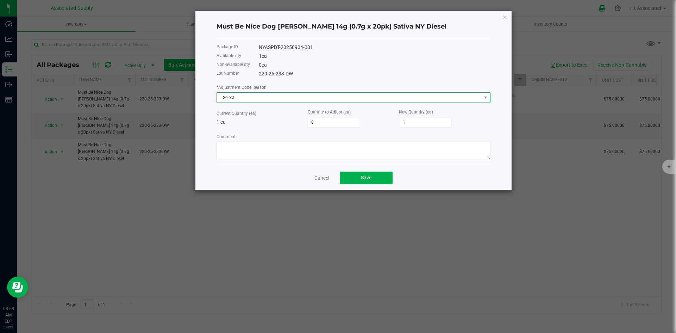
click at [233, 101] on span "Select" at bounding box center [349, 98] width 264 height 10
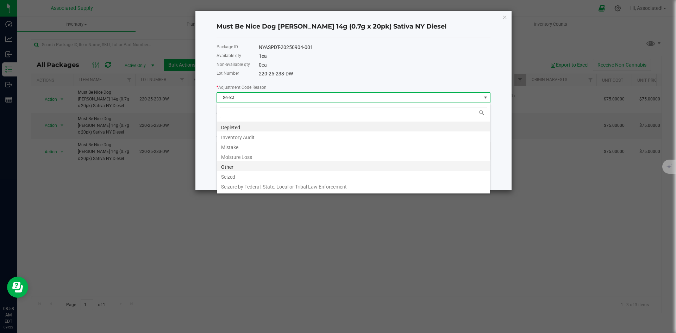
click at [230, 166] on li "Other" at bounding box center [353, 166] width 273 height 10
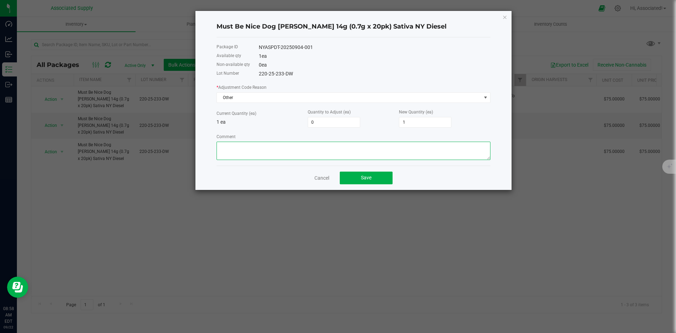
click at [230, 146] on textarea "Comment" at bounding box center [353, 150] width 274 height 18
click at [269, 148] on textarea "Comment" at bounding box center [353, 150] width 274 height 18
click at [262, 151] on textarea "Comment" at bounding box center [353, 150] width 274 height 18
type textarea "d"
click at [262, 151] on textarea "Comment" at bounding box center [353, 150] width 274 height 18
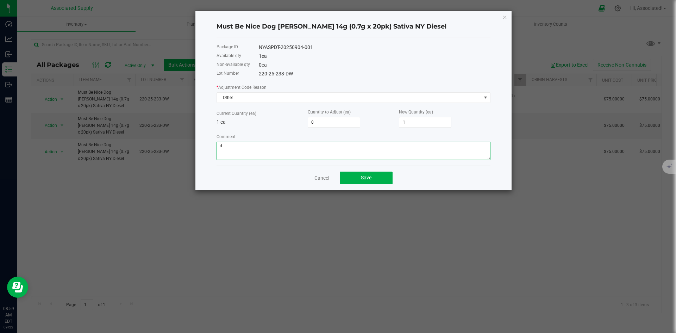
click at [262, 151] on textarea "Comment" at bounding box center [353, 150] width 274 height 18
click at [222, 145] on textarea "Comment" at bounding box center [353, 150] width 274 height 18
click at [278, 156] on textarea "Comment" at bounding box center [353, 150] width 274 height 18
type textarea "Sample"
click at [344, 122] on input "0" at bounding box center [334, 122] width 52 height 10
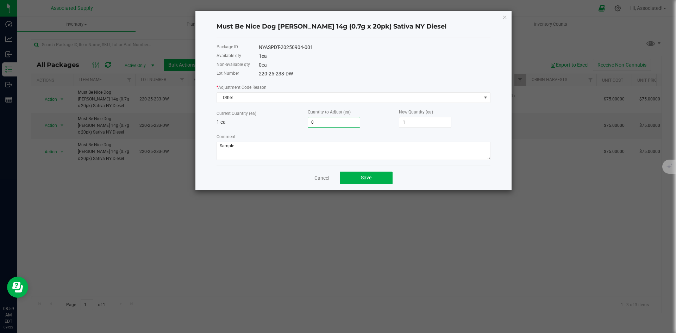
click at [344, 122] on input "0" at bounding box center [334, 122] width 52 height 10
type input "-1"
type input "0"
type input "-1"
click at [329, 136] on div "Comment" at bounding box center [353, 146] width 274 height 27
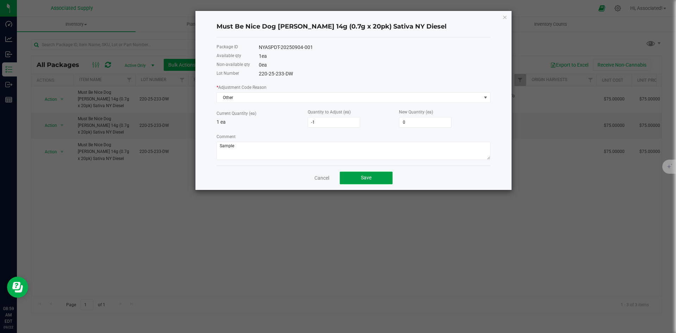
click at [371, 177] on span "Save" at bounding box center [366, 178] width 11 height 6
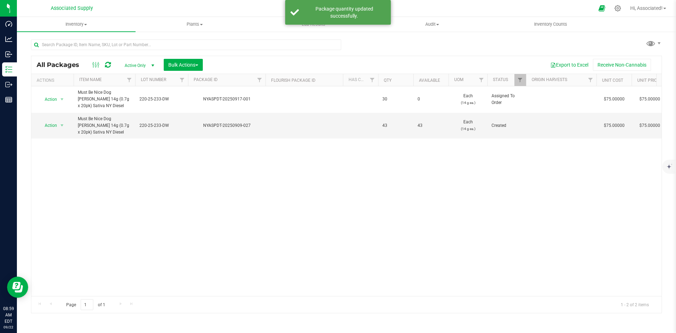
click at [305, 195] on div "Action Action Edit attributes Global inventory Locate package Package audit log…" at bounding box center [346, 190] width 630 height 209
click at [280, 237] on div "Action Action Edit attributes Global inventory Locate package Package audit log…" at bounding box center [346, 190] width 630 height 209
click at [233, 194] on div "Action Action Edit attributes Global inventory Locate package Package audit log…" at bounding box center [346, 190] width 630 height 209
click at [290, 175] on div "Action Action Edit attributes Global inventory Locate package Package audit log…" at bounding box center [346, 190] width 630 height 209
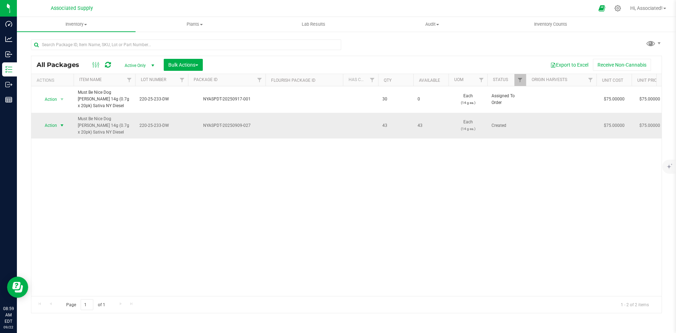
click at [61, 125] on span "select" at bounding box center [62, 125] width 6 height 6
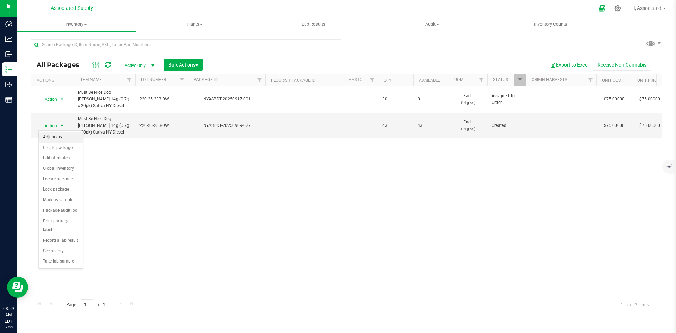
click at [60, 132] on li "Adjust qty" at bounding box center [61, 137] width 44 height 11
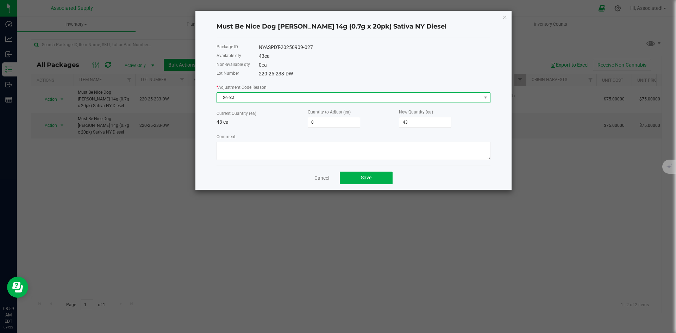
click at [408, 99] on span "Select" at bounding box center [349, 98] width 264 height 10
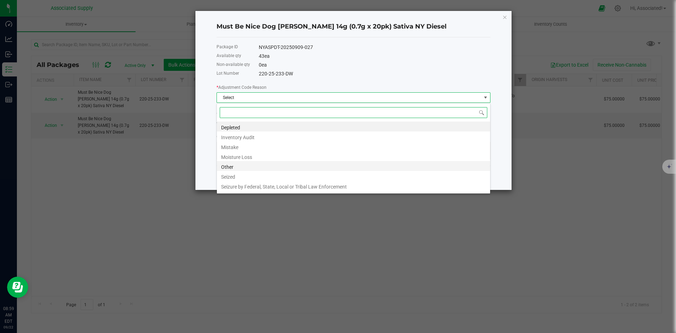
click at [231, 167] on li "Other" at bounding box center [353, 166] width 273 height 10
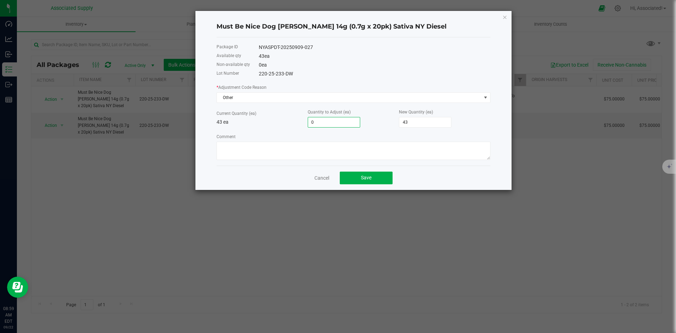
click at [320, 123] on input "0" at bounding box center [334, 122] width 52 height 10
type input "-2"
type input "41"
type input "-2"
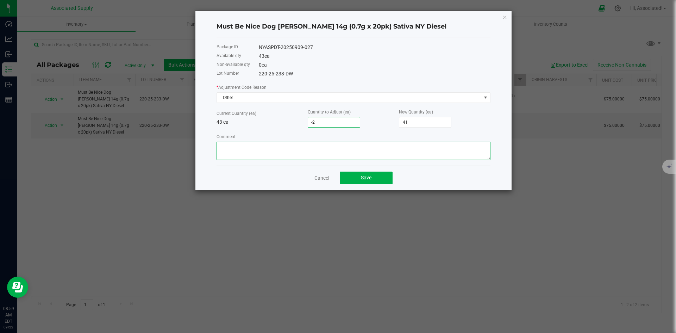
click at [333, 150] on textarea "Comment" at bounding box center [353, 150] width 274 height 18
type textarea "Sample"
click at [365, 178] on span "Save" at bounding box center [366, 178] width 11 height 6
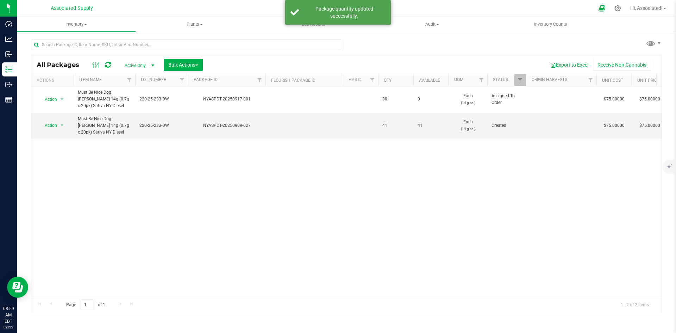
click at [352, 172] on div "Action Action Edit attributes Global inventory Locate package Package audit log…" at bounding box center [346, 190] width 630 height 209
click at [264, 185] on div "Action Action Edit attributes Global inventory Locate package Package audit log…" at bounding box center [346, 190] width 630 height 209
click at [237, 197] on div "Action Action Edit attributes Global inventory Locate package Package audit log…" at bounding box center [346, 190] width 630 height 209
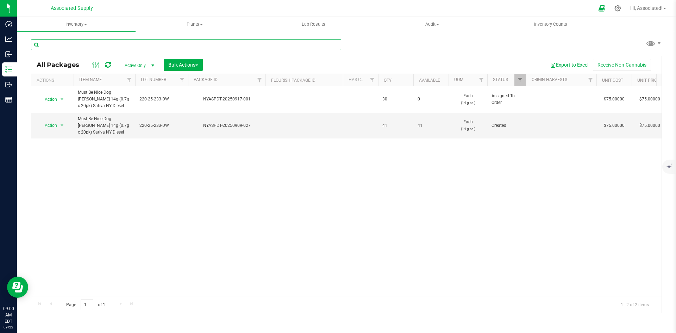
click at [100, 45] on input "text" at bounding box center [186, 44] width 310 height 11
paste input "Must Be Nice D"
type input "Must Be Nice D"
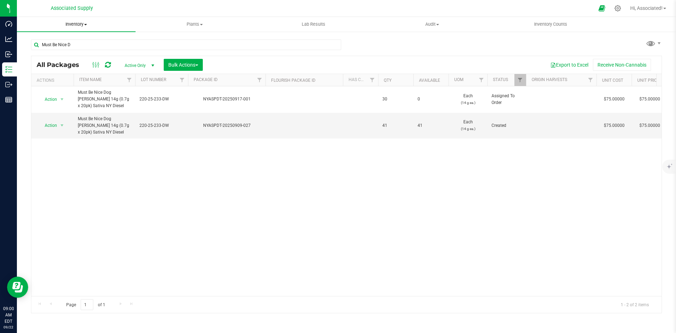
click at [82, 25] on span "Inventory" at bounding box center [76, 24] width 119 height 6
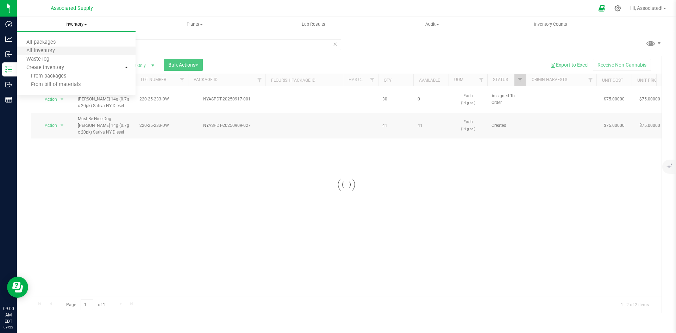
click at [66, 50] on li "All inventory" at bounding box center [76, 51] width 119 height 8
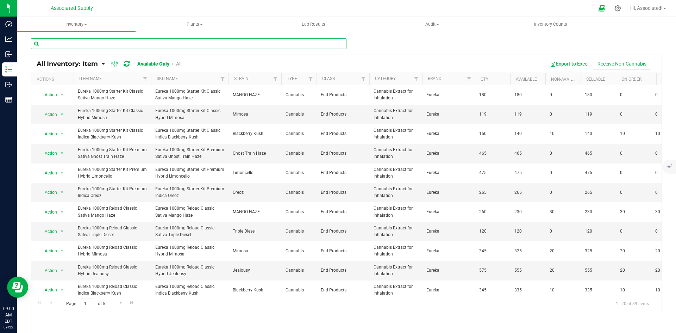
click at [105, 42] on input "text" at bounding box center [188, 43] width 315 height 11
paste input "Must Be Nice D"
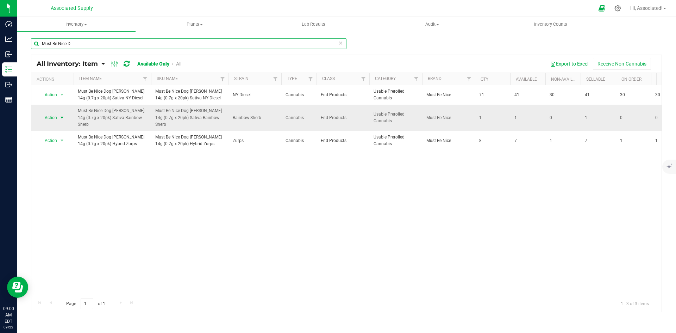
type input "Must Be Nice D"
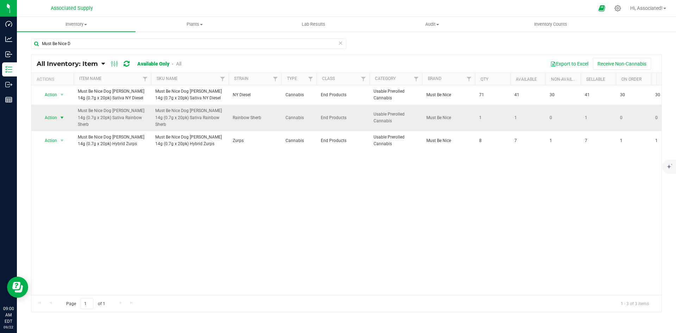
click at [61, 115] on span "select" at bounding box center [62, 118] width 6 height 6
click at [57, 140] on li "View packages" at bounding box center [58, 145] width 39 height 11
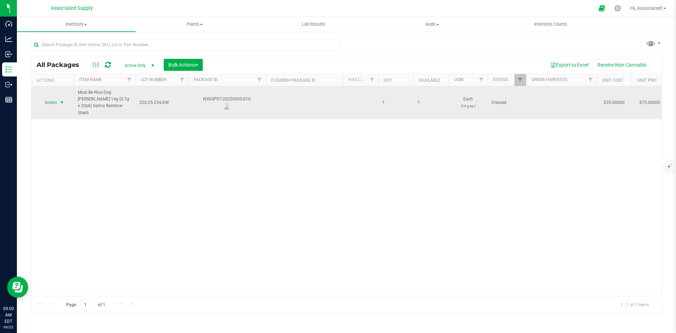
click at [62, 100] on span "select" at bounding box center [62, 103] width 6 height 6
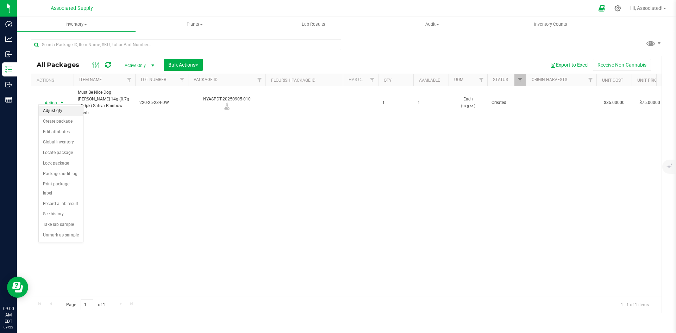
click at [62, 111] on li "Adjust qty" at bounding box center [61, 111] width 44 height 11
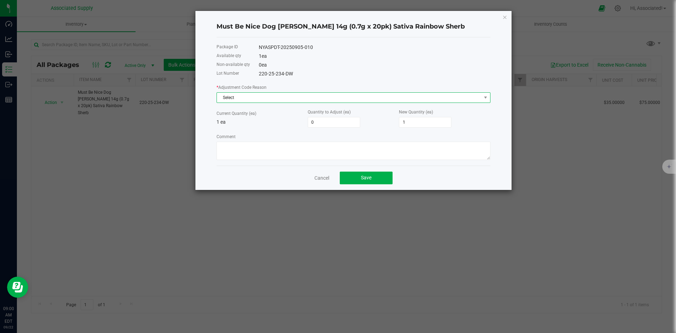
click at [398, 94] on span "Select" at bounding box center [349, 98] width 264 height 10
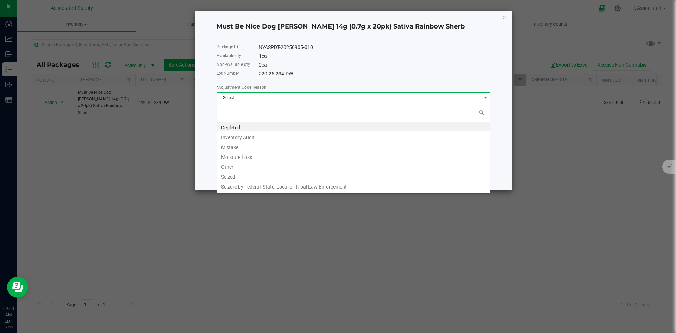
scroll to position [11, 274]
click at [252, 168] on li "Other" at bounding box center [353, 166] width 273 height 10
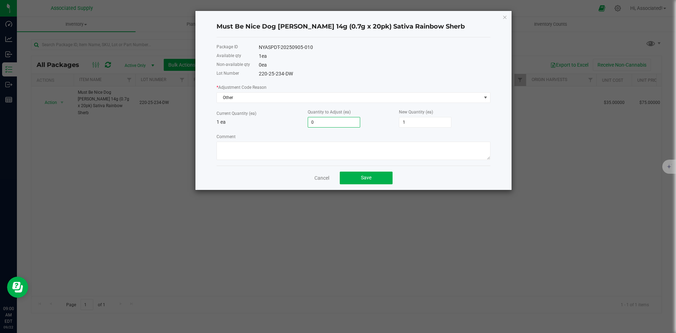
click at [347, 120] on input "0" at bounding box center [334, 122] width 52 height 10
type input "1"
type input "2"
type input "1"
type input "-1"
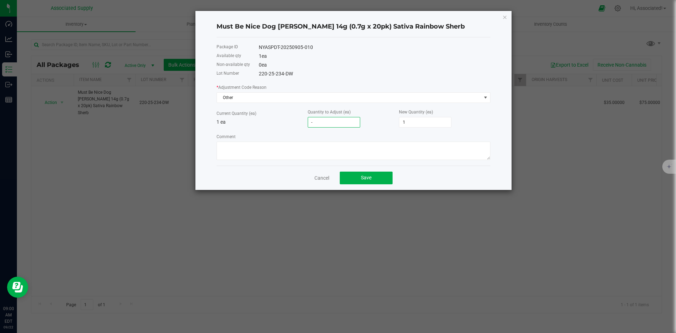
type input "0"
type input "-1"
click at [312, 147] on textarea "Comment" at bounding box center [353, 150] width 274 height 18
type textarea "Sample"
click at [371, 178] on span "Save" at bounding box center [366, 178] width 11 height 6
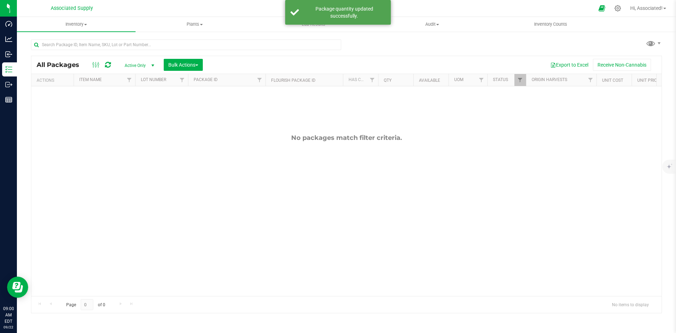
click at [233, 180] on div "No packages match filter criteria." at bounding box center [346, 214] width 630 height 257
click at [284, 135] on div "No packages match filter criteria." at bounding box center [346, 138] width 630 height 8
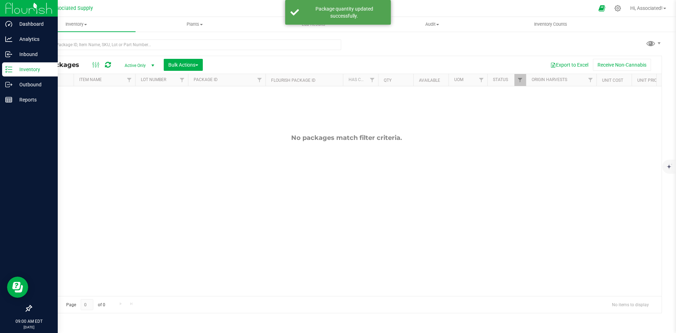
click at [12, 69] on p "Inventory" at bounding box center [33, 69] width 42 height 8
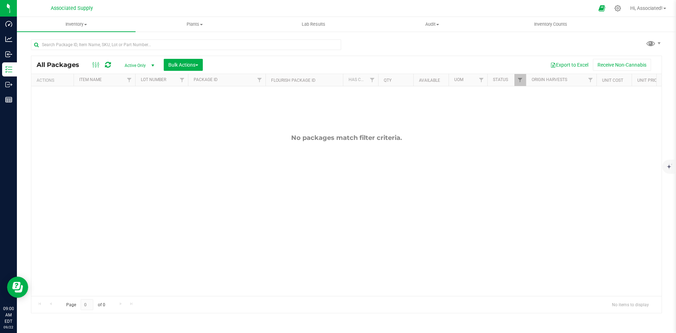
click at [169, 134] on div "No packages match filter criteria." at bounding box center [346, 138] width 630 height 8
click at [84, 25] on span "Inventory" at bounding box center [76, 24] width 119 height 6
click at [50, 51] on span "All inventory" at bounding box center [41, 51] width 48 height 6
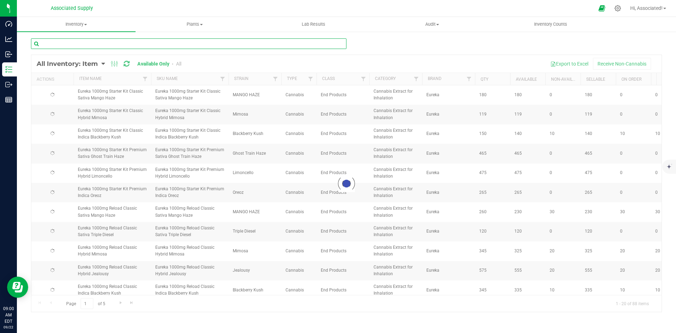
click at [79, 44] on input "text" at bounding box center [188, 43] width 315 height 11
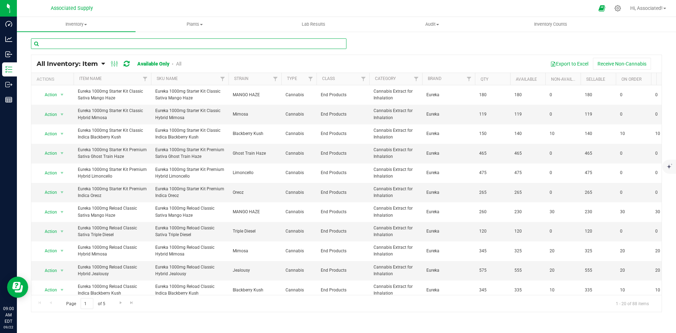
paste input "Must Be Nice D"
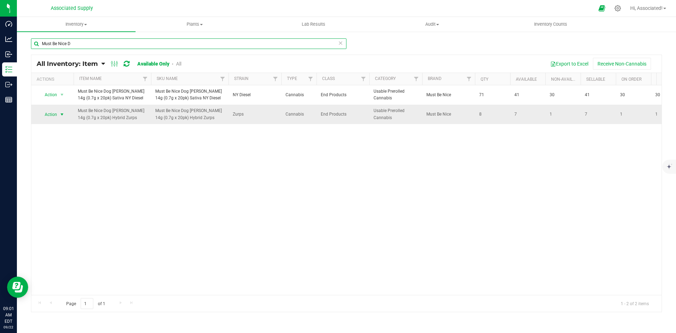
type input "Must Be Nice D"
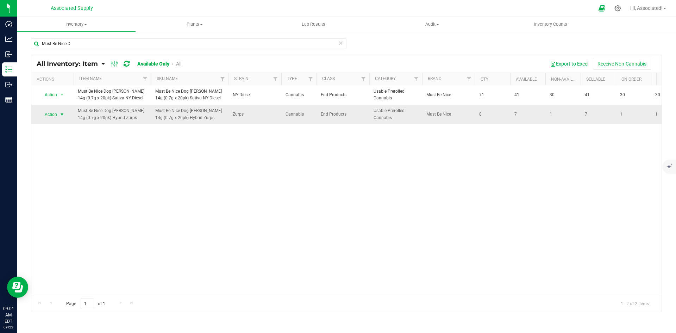
click at [61, 115] on span "select" at bounding box center [62, 115] width 6 height 6
click at [62, 140] on li "View packages" at bounding box center [58, 145] width 39 height 11
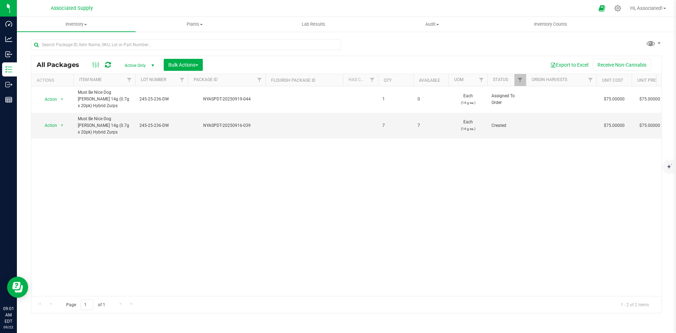
click at [182, 162] on div "Action Action Edit attributes Global inventory Locate package Package audit log…" at bounding box center [346, 190] width 630 height 209
click at [62, 125] on span "select" at bounding box center [62, 125] width 6 height 6
click at [67, 135] on li "Adjust qty" at bounding box center [61, 137] width 44 height 11
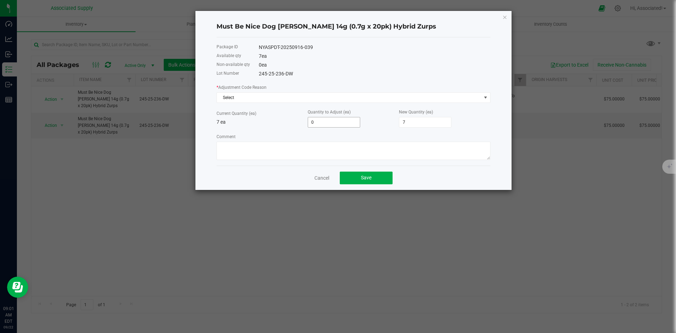
click at [330, 121] on input "0" at bounding box center [334, 122] width 52 height 10
type input "-5"
type input "2"
type input "-5"
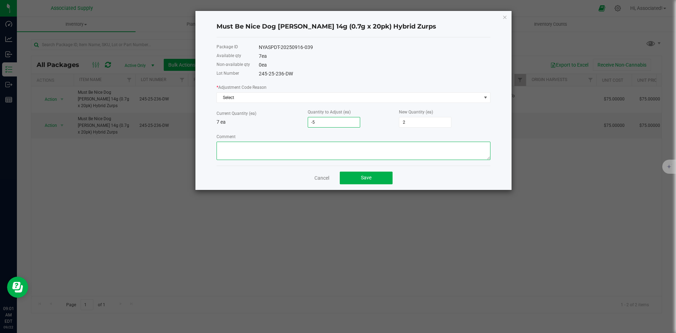
click at [326, 154] on textarea "Comment" at bounding box center [353, 150] width 274 height 18
type textarea "Sample"
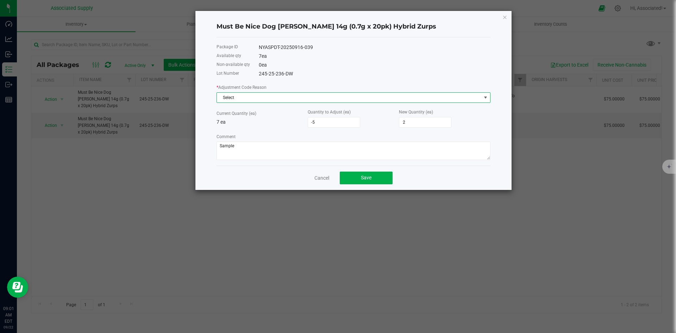
click at [368, 101] on span "Select" at bounding box center [349, 98] width 264 height 10
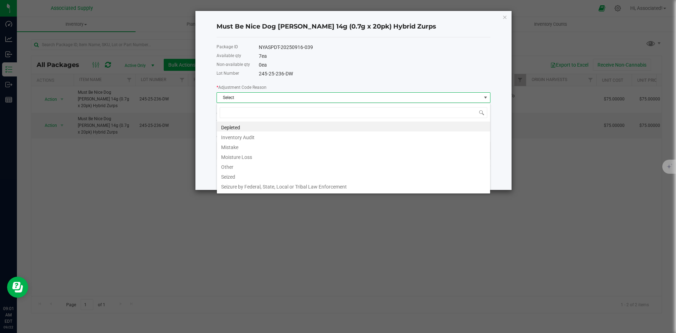
scroll to position [11, 274]
click at [235, 167] on li "Other" at bounding box center [353, 166] width 273 height 10
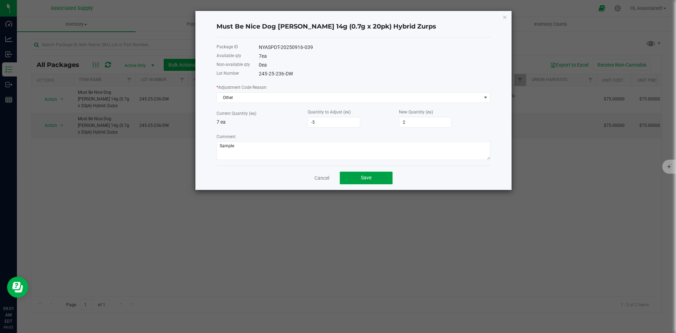
click at [371, 179] on span "Save" at bounding box center [366, 178] width 11 height 6
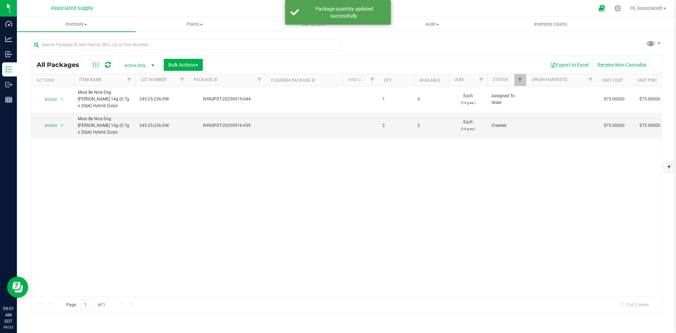
click at [235, 178] on div "Action Action Edit attributes Global inventory Locate package Package audit log…" at bounding box center [346, 190] width 630 height 209
click at [327, 186] on div "Action Action Edit attributes Global inventory Locate package Package audit log…" at bounding box center [346, 190] width 630 height 209
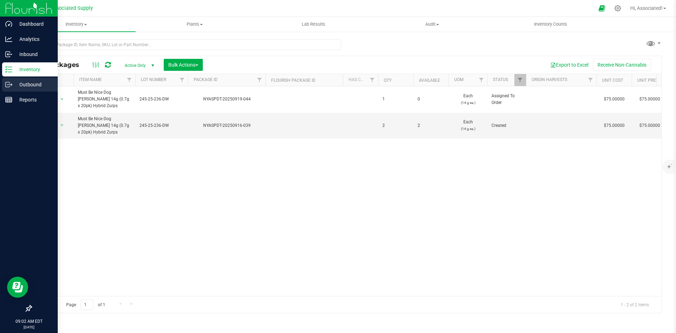
click at [32, 86] on p "Outbound" at bounding box center [33, 84] width 42 height 8
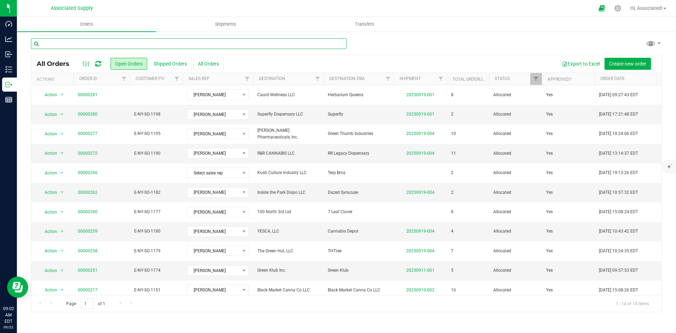
click at [157, 45] on input "text" at bounding box center [188, 43] width 315 height 11
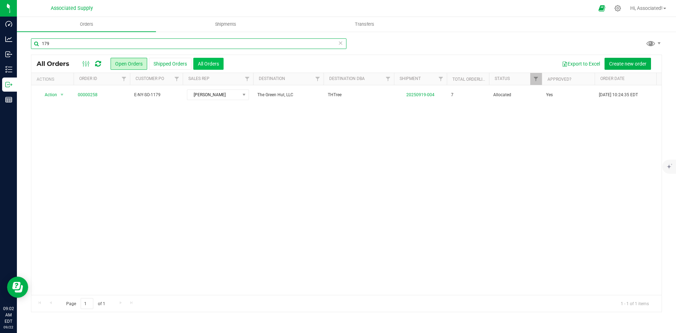
type input "179"
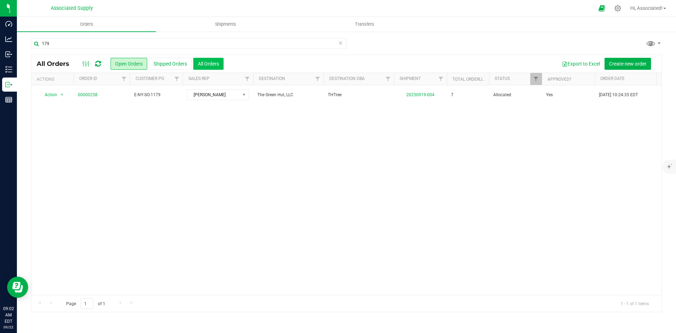
click at [219, 66] on button "All Orders" at bounding box center [208, 64] width 30 height 12
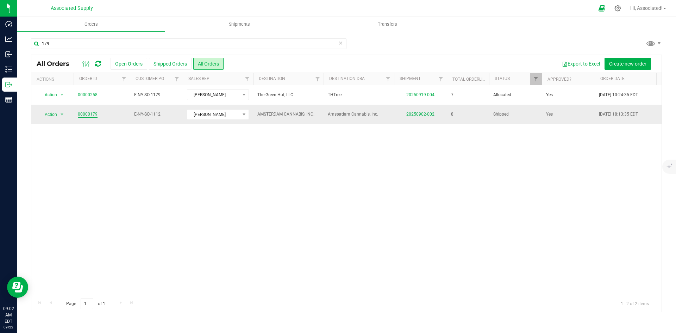
click at [92, 112] on link "00000179" at bounding box center [88, 114] width 20 height 7
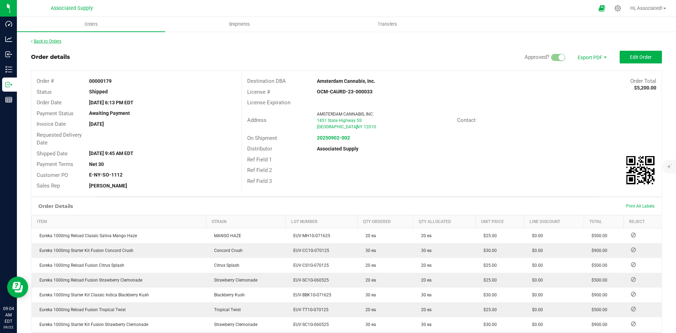
click at [53, 40] on link "Back to Orders" at bounding box center [46, 41] width 30 height 5
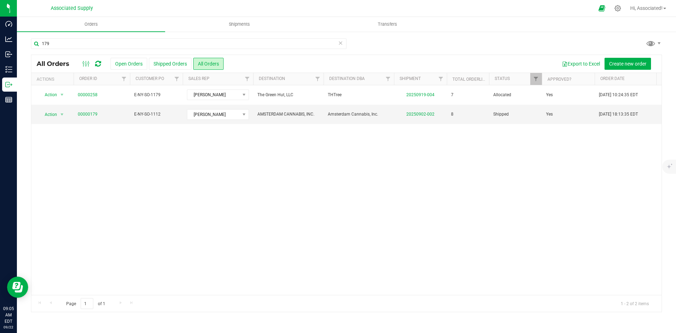
click at [246, 174] on div "Action Action Cancel order Clone order Edit order Mark as fully paid Order audi…" at bounding box center [346, 189] width 630 height 209
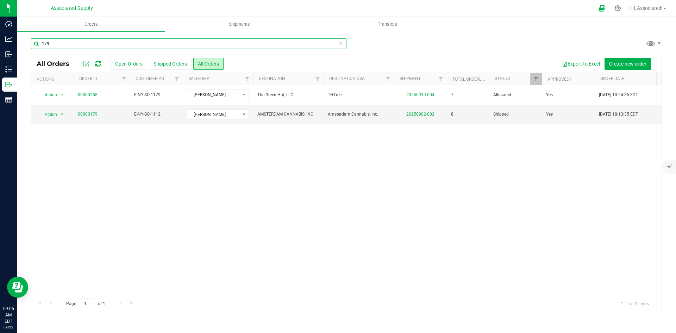
click at [63, 43] on input "179" at bounding box center [188, 43] width 315 height 11
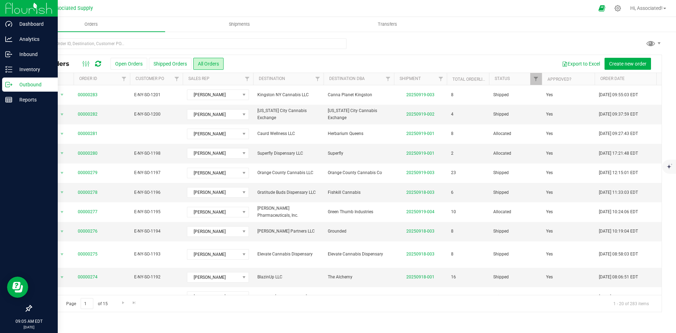
click at [11, 86] on icon at bounding box center [11, 84] width 1 height 1
click at [12, 86] on p "Outbound" at bounding box center [33, 84] width 42 height 8
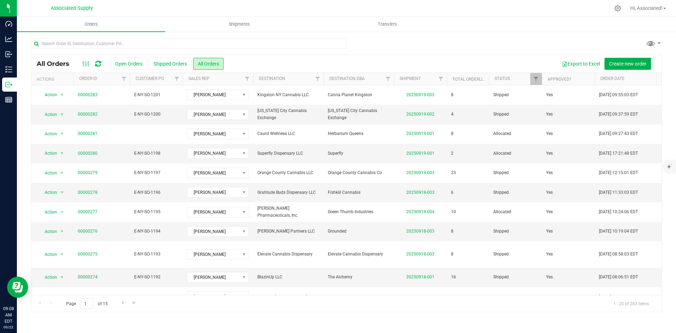
click at [485, 41] on div at bounding box center [346, 46] width 631 height 16
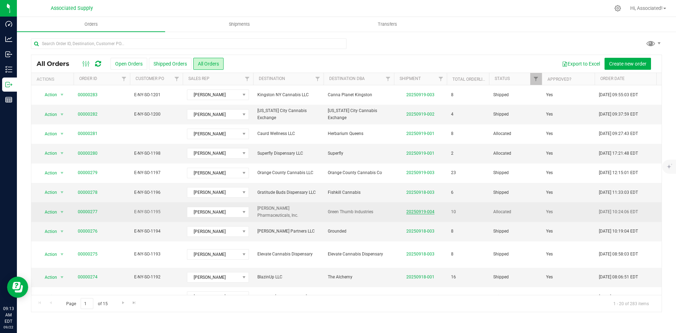
click at [429, 211] on link "20250919-004" at bounding box center [420, 211] width 28 height 5
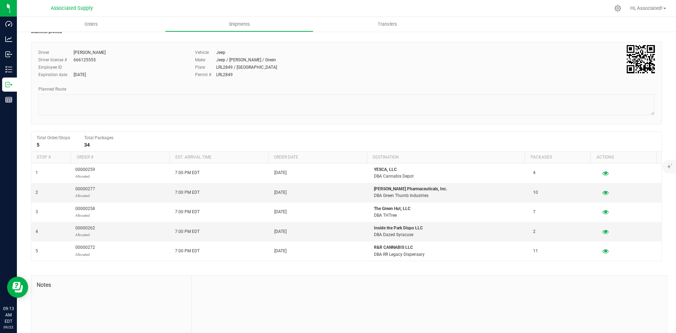
scroll to position [83, 0]
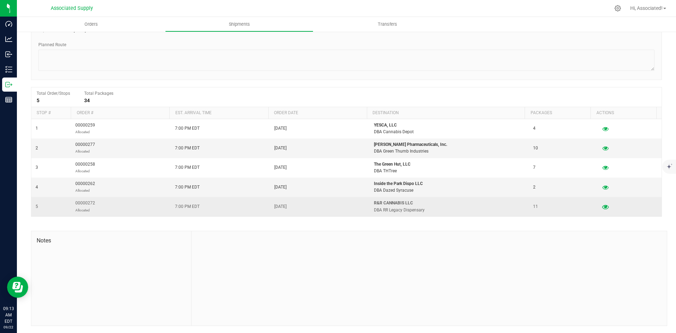
click at [602, 205] on icon "button" at bounding box center [605, 206] width 7 height 5
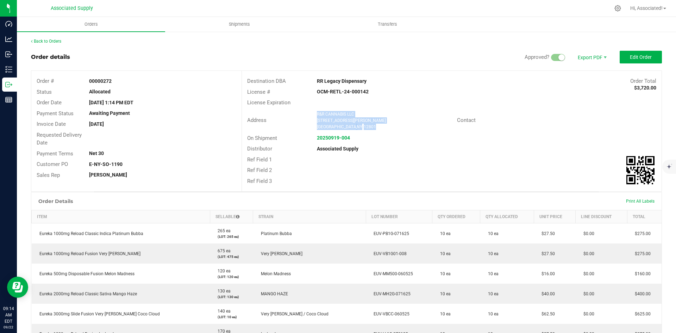
copy ngx-name-and-address "R&R CANNABIS LLC [STREET_ADDRESS][PERSON_NAME]"
drag, startPoint x: 358, startPoint y: 128, endPoint x: 315, endPoint y: 112, distance: 46.3
click at [317, 112] on ngx-name-and-address "R&R CANNABIS LLC [STREET_ADDRESS][PERSON_NAME]" at bounding box center [384, 120] width 134 height 19
click at [423, 126] on div "Glens Falls , NY 12801" at bounding box center [384, 127] width 134 height 6
click at [336, 136] on strong "20250919-004" at bounding box center [333, 138] width 33 height 6
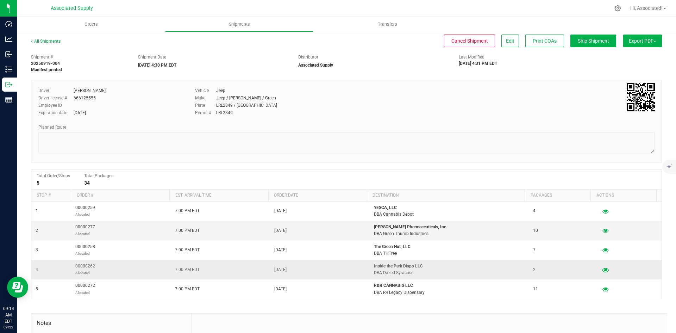
click at [599, 269] on button "button" at bounding box center [605, 269] width 13 height 11
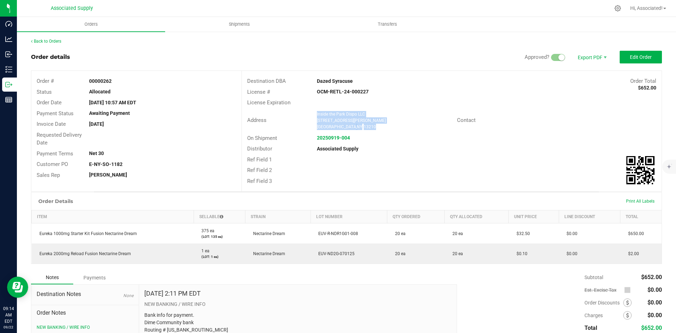
drag, startPoint x: 363, startPoint y: 126, endPoint x: 314, endPoint y: 114, distance: 50.6
click at [314, 114] on div "Inside the Park Dispo LLC [STREET_ADDRESS][PERSON_NAME]" at bounding box center [384, 120] width 143 height 19
copy ngx-name-and-address "Inside the Park Dispo LLC [STREET_ADDRESS][PERSON_NAME]"
drag, startPoint x: 356, startPoint y: 80, endPoint x: 315, endPoint y: 81, distance: 40.8
click at [315, 81] on div "Dazed Syracuse" at bounding box center [398, 80] width 175 height 7
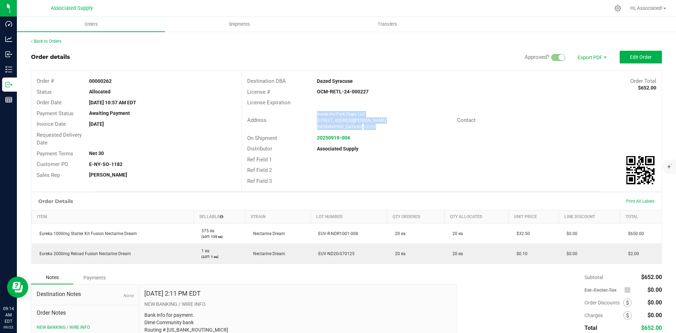
copy strong "Dazed Syracuse"
click at [453, 96] on div "License # OCM-RETL-24-000227" at bounding box center [452, 92] width 420 height 11
drag, startPoint x: 353, startPoint y: 81, endPoint x: 309, endPoint y: 81, distance: 44.3
click at [311, 81] on div "Dazed Syracuse" at bounding box center [398, 80] width 175 height 7
copy strong "Dazed Syracuse"
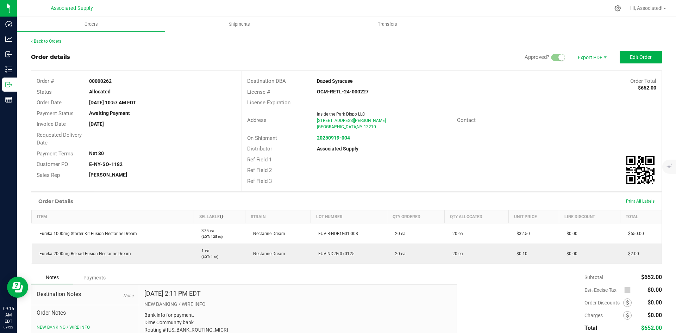
click at [275, 137] on span "On Shipment" at bounding box center [262, 138] width 30 height 6
click at [336, 137] on strong "20250919-004" at bounding box center [333, 138] width 33 height 6
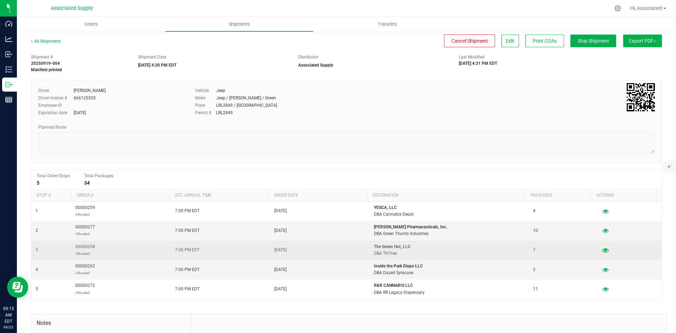
click at [602, 252] on icon "button" at bounding box center [605, 249] width 7 height 5
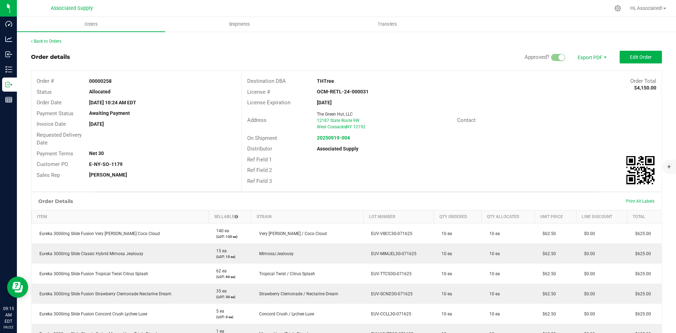
drag, startPoint x: 314, startPoint y: 80, endPoint x: 349, endPoint y: 82, distance: 36.0
click at [349, 82] on div "THTree" at bounding box center [398, 80] width 175 height 7
drag, startPoint x: 372, startPoint y: 125, endPoint x: 315, endPoint y: 120, distance: 57.2
click at [317, 120] on ngx-name-and-address "The Green Hut, LLC [STREET_ADDRESS]" at bounding box center [384, 120] width 134 height 19
copy ngx-name-and-address "[STREET_ADDRESS]"
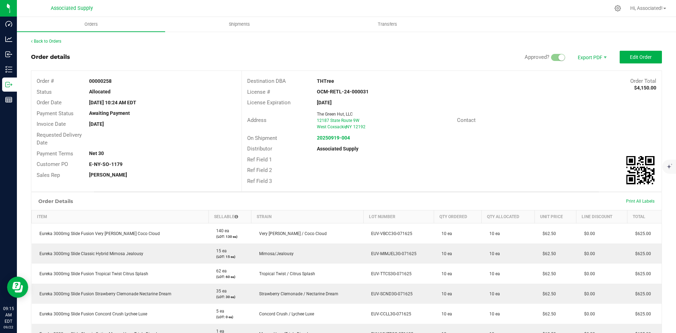
click at [269, 114] on div "Address The Green Hut, LLC 12187 State Route 9W West Coxsackie , NY 12192" at bounding box center [349, 120] width 215 height 22
click at [328, 138] on strong "20250919-004" at bounding box center [333, 138] width 33 height 6
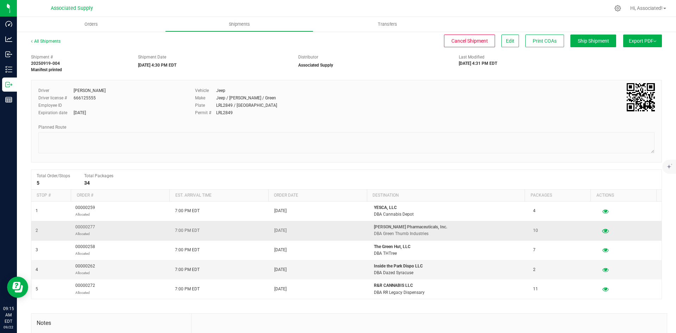
click at [602, 232] on icon "button" at bounding box center [605, 230] width 7 height 5
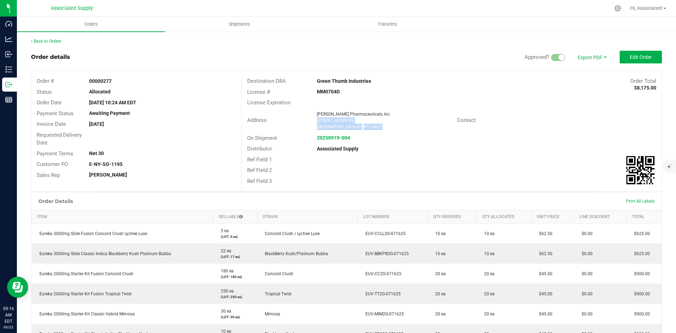
drag, startPoint x: 365, startPoint y: 124, endPoint x: 315, endPoint y: 122, distance: 50.0
click at [317, 122] on ngx-name-and-address "[PERSON_NAME] Pharmaceuticals, Inc. [STREET_ADDRESS]" at bounding box center [384, 120] width 134 height 19
copy ngx-name-and-address "[STREET_ADDRESS]"
drag, startPoint x: 377, startPoint y: 81, endPoint x: 312, endPoint y: 83, distance: 64.8
click at [312, 83] on div "Green Thumb Industries" at bounding box center [398, 80] width 175 height 7
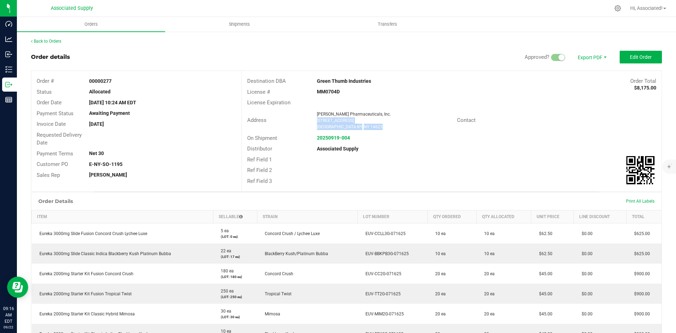
copy strong "Green Thumb Industries"
click at [283, 103] on span "License Expiration" at bounding box center [268, 102] width 43 height 6
click at [343, 138] on strong "20250919-004" at bounding box center [333, 138] width 33 height 6
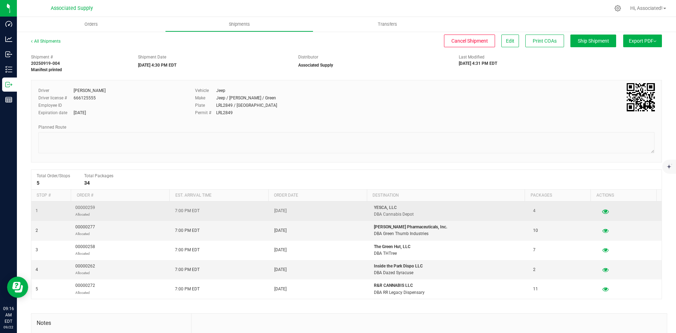
click at [602, 211] on icon "button" at bounding box center [605, 210] width 7 height 5
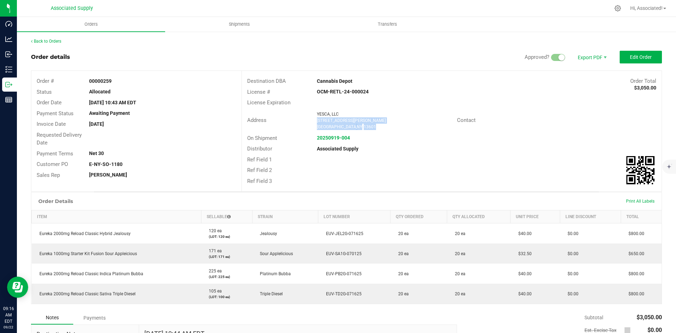
drag, startPoint x: 359, startPoint y: 127, endPoint x: 314, endPoint y: 121, distance: 46.1
click at [314, 121] on div "YESCA, LLC [STREET_ADDRESS][PERSON_NAME]" at bounding box center [384, 120] width 143 height 19
copy ngx-name-and-address "[STREET_ADDRESS][PERSON_NAME]"
drag, startPoint x: 352, startPoint y: 79, endPoint x: 313, endPoint y: 81, distance: 38.4
click at [313, 81] on div "Cannabis Depot" at bounding box center [398, 80] width 175 height 7
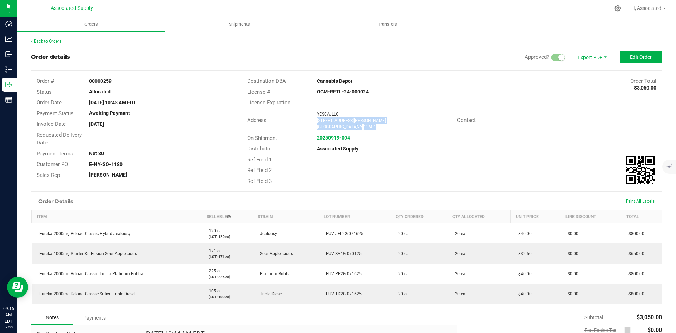
copy strong "Cannabis Depot"
click at [443, 155] on div "Ref Field 1" at bounding box center [452, 159] width 420 height 11
click at [39, 39] on link "Back to Orders" at bounding box center [46, 41] width 30 height 5
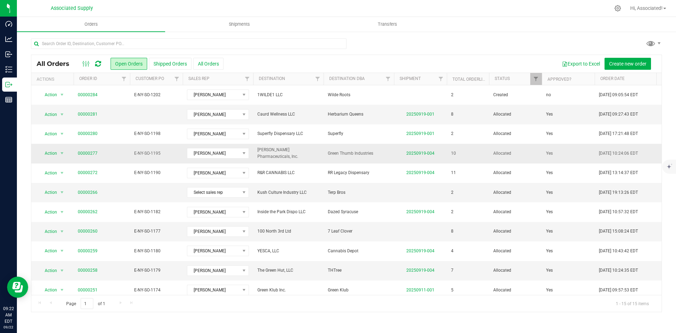
click at [421, 150] on td "20250919-004" at bounding box center [420, 153] width 53 height 19
click at [419, 153] on link "20250919-004" at bounding box center [420, 153] width 28 height 5
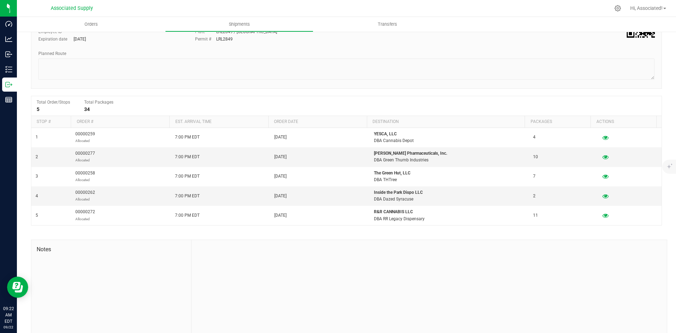
scroll to position [83, 0]
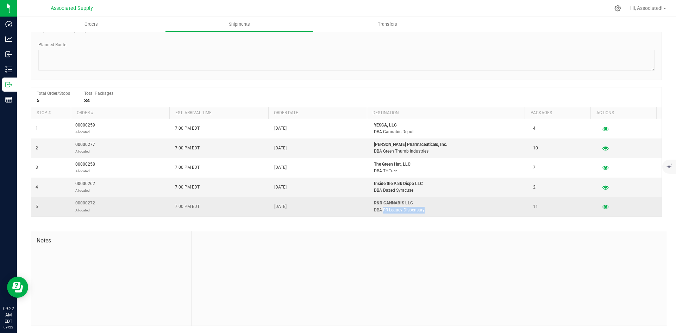
drag, startPoint x: 400, startPoint y: 209, endPoint x: 378, endPoint y: 209, distance: 21.8
click at [378, 209] on p "DBA RR Legacy Dispensary" at bounding box center [449, 210] width 151 height 7
copy p "RR Legacy Dispensary"
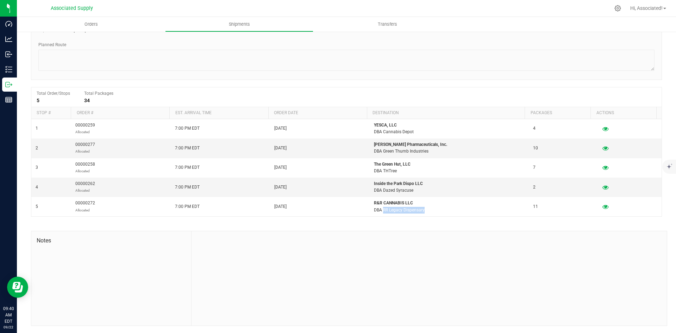
scroll to position [0, 0]
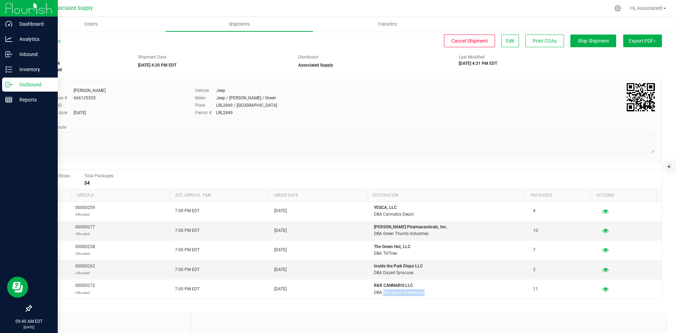
click at [24, 83] on p "Outbound" at bounding box center [33, 84] width 42 height 8
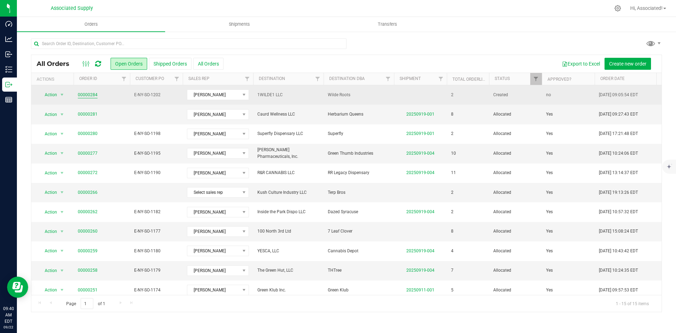
click at [89, 93] on link "00000284" at bounding box center [88, 95] width 20 height 7
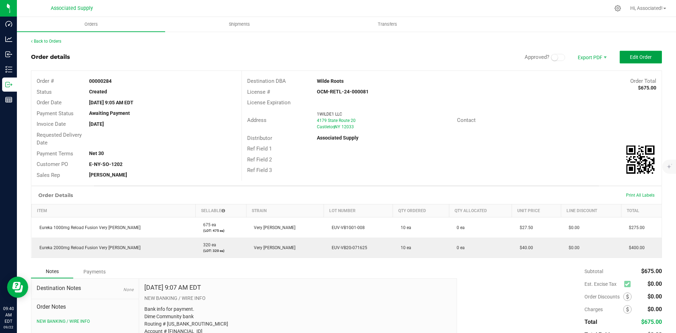
click at [632, 59] on span "Edit Order" at bounding box center [641, 57] width 22 height 6
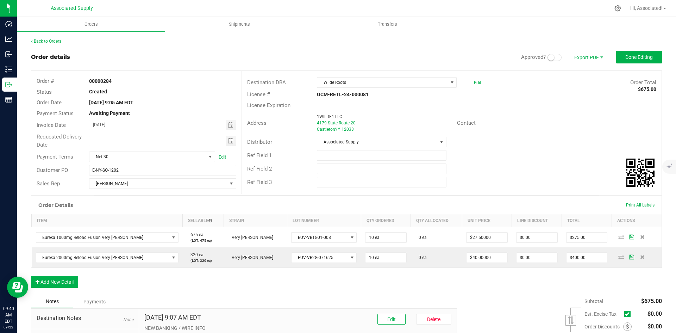
click at [550, 58] on span at bounding box center [554, 57] width 14 height 7
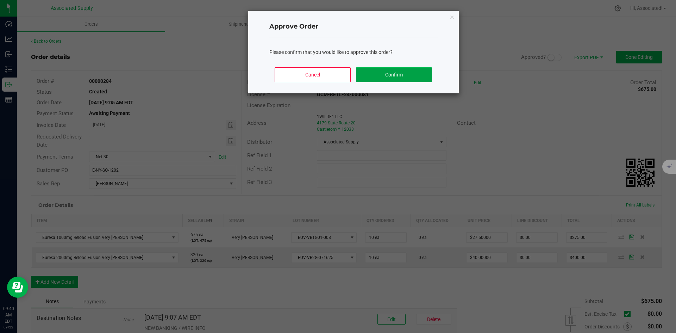
click at [411, 79] on button "Confirm" at bounding box center [394, 74] width 76 height 15
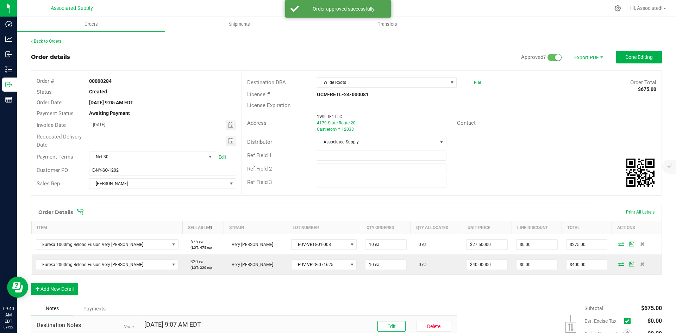
scroll to position [84, 0]
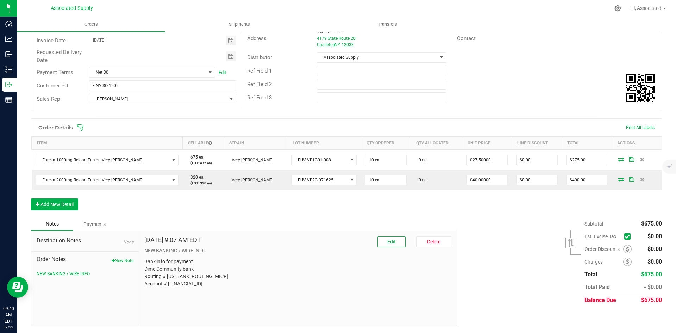
click at [625, 236] on icon at bounding box center [627, 236] width 5 height 0
click at [0, 0] on input "checkbox" at bounding box center [0, 0] width 0 height 0
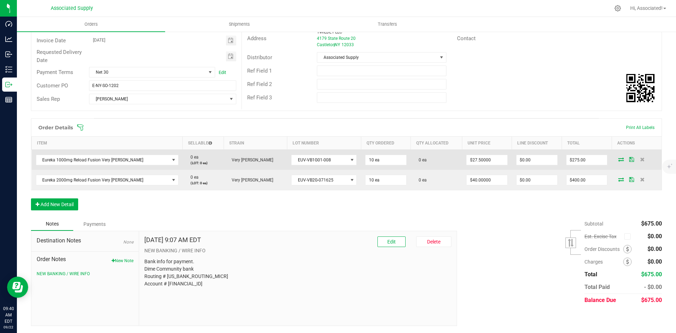
click at [618, 160] on icon at bounding box center [621, 159] width 6 height 4
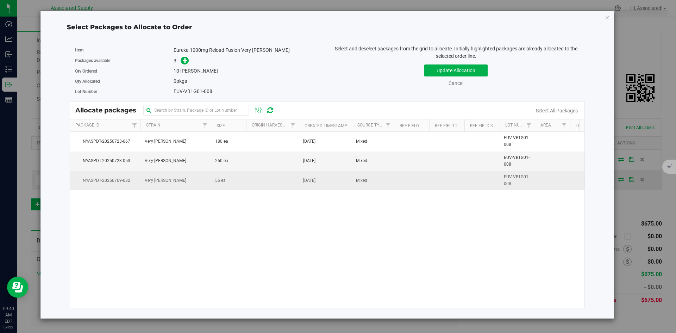
click at [246, 182] on td at bounding box center [272, 180] width 53 height 19
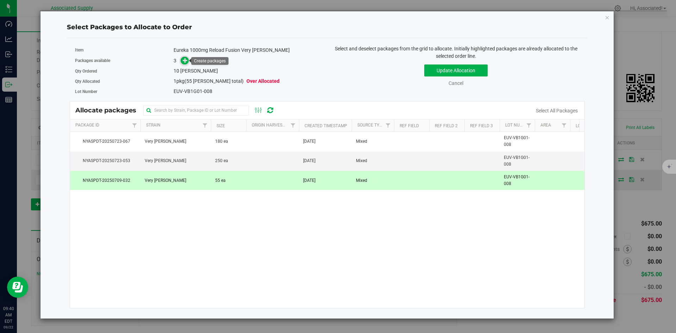
click at [187, 62] on icon at bounding box center [185, 60] width 5 height 5
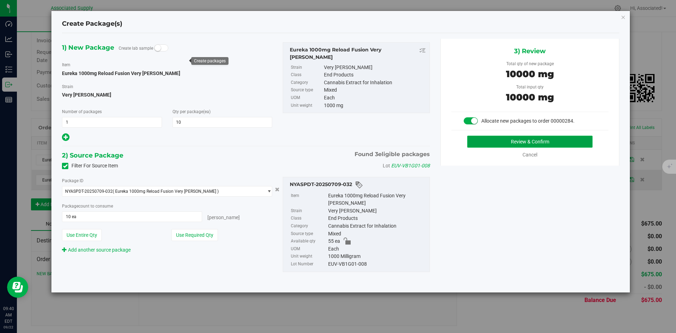
click at [502, 144] on button "Review & Confirm" at bounding box center [529, 142] width 125 height 12
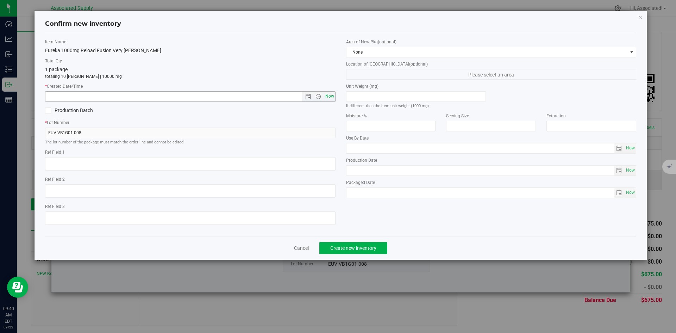
click at [330, 94] on span "Now" at bounding box center [329, 96] width 12 height 10
type input "9/22/2025 9:40 AM"
click at [365, 245] on span "Create new inventory" at bounding box center [353, 248] width 46 height 6
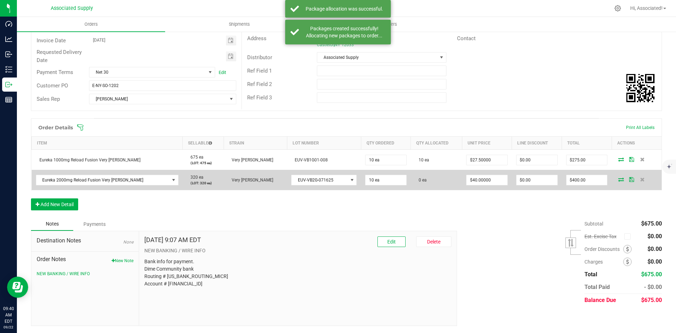
click at [618, 179] on icon at bounding box center [621, 179] width 6 height 4
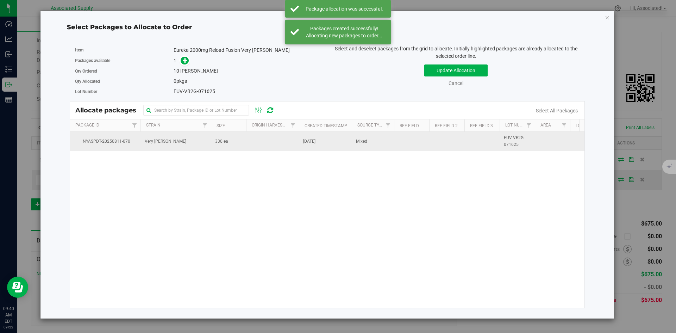
click at [228, 142] on td "330 ea" at bounding box center [228, 141] width 35 height 19
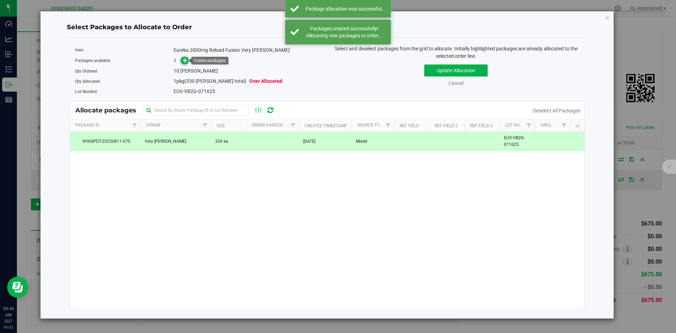
click at [186, 59] on icon at bounding box center [185, 60] width 5 height 5
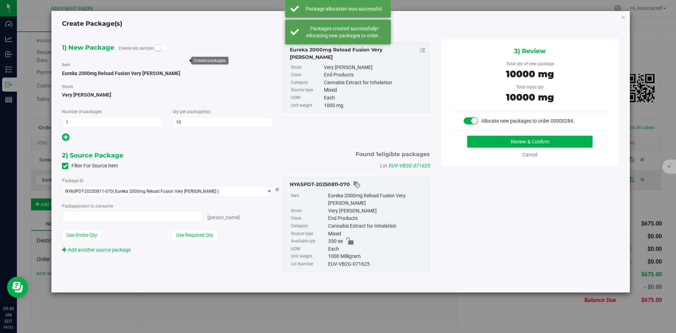
type input "10 ea"
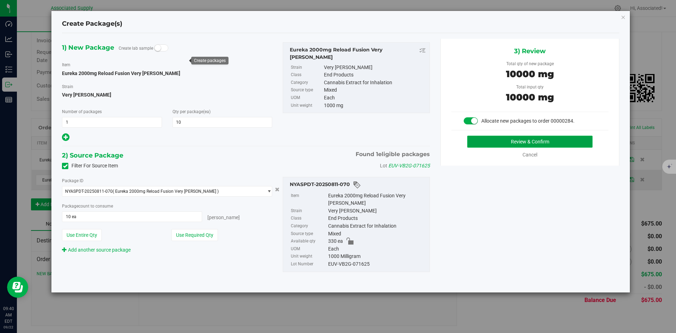
click at [505, 140] on button "Review & Confirm" at bounding box center [529, 142] width 125 height 12
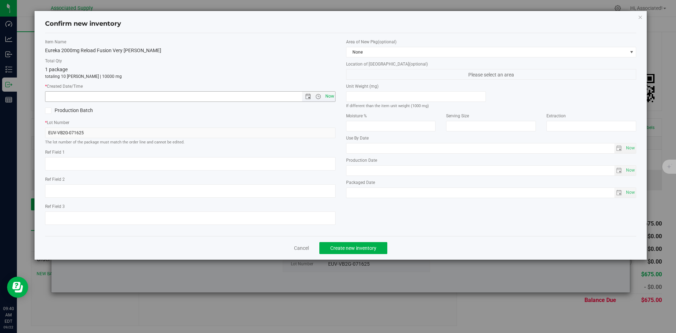
click at [329, 99] on span "Now" at bounding box center [329, 96] width 12 height 10
type input "9/22/2025 9:40 AM"
click at [374, 244] on button "Create new inventory" at bounding box center [353, 248] width 68 height 12
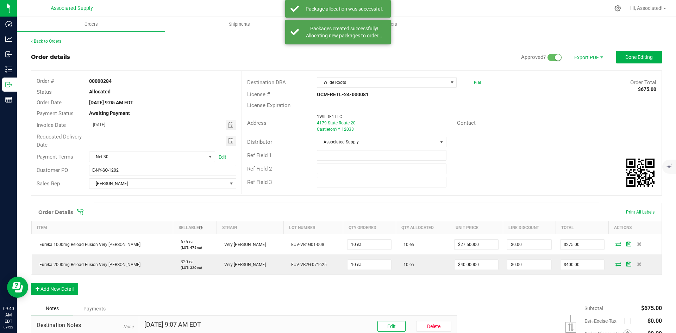
click at [560, 130] on div "Address 1WILDE1 LLC 4179 State Route 20 Castleton , NY 12033 Contact" at bounding box center [452, 123] width 420 height 25
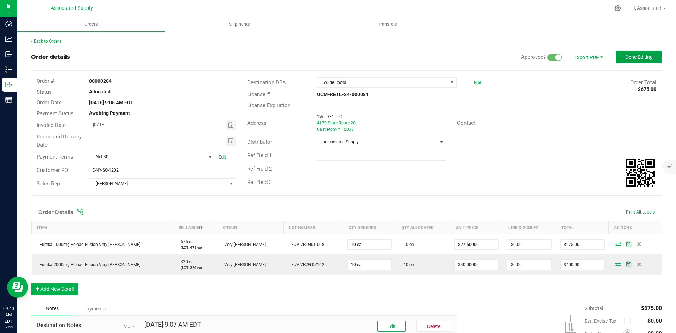
click at [626, 58] on span "Done Editing" at bounding box center [638, 57] width 27 height 6
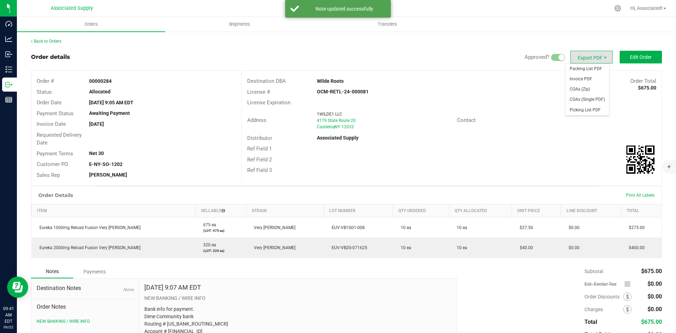
click at [587, 58] on span "Export PDF" at bounding box center [591, 57] width 42 height 13
click at [583, 81] on span "Invoice PDF" at bounding box center [587, 79] width 44 height 10
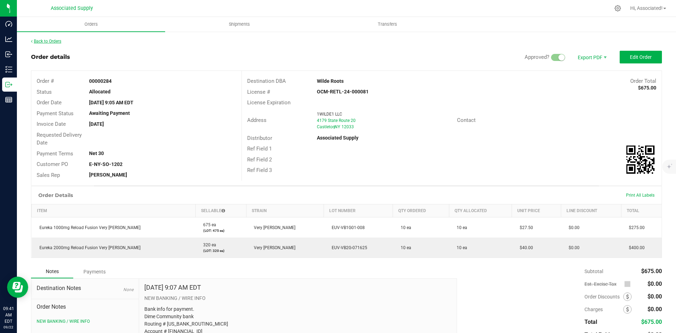
click at [51, 40] on link "Back to Orders" at bounding box center [46, 41] width 30 height 5
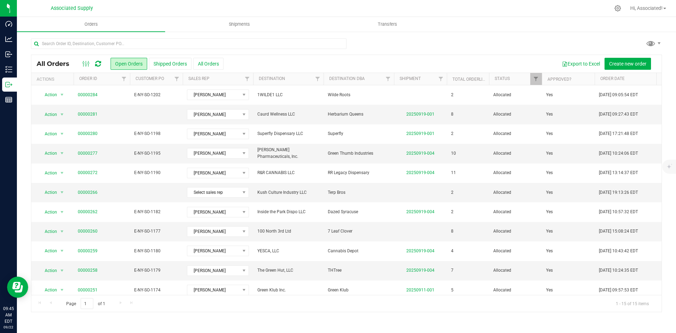
click at [436, 38] on div at bounding box center [346, 46] width 631 height 16
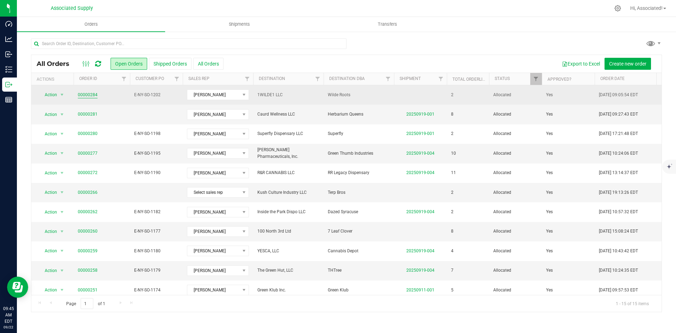
click at [83, 93] on link "00000284" at bounding box center [88, 95] width 20 height 7
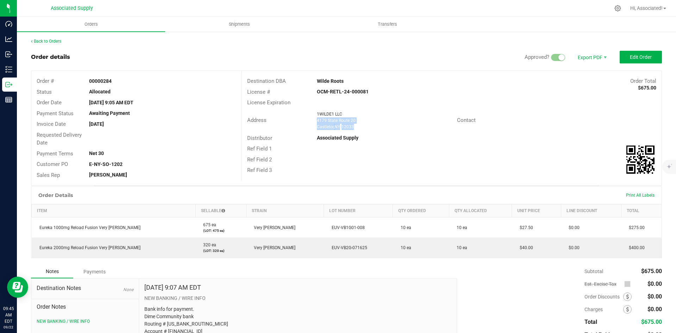
drag, startPoint x: 356, startPoint y: 126, endPoint x: 315, endPoint y: 120, distance: 42.1
click at [317, 120] on ngx-name-and-address "1WILDE1 LLC 4179 State Route 20 Castleton , NY 12033" at bounding box center [384, 120] width 134 height 19
